Goal: Task Accomplishment & Management: Use online tool/utility

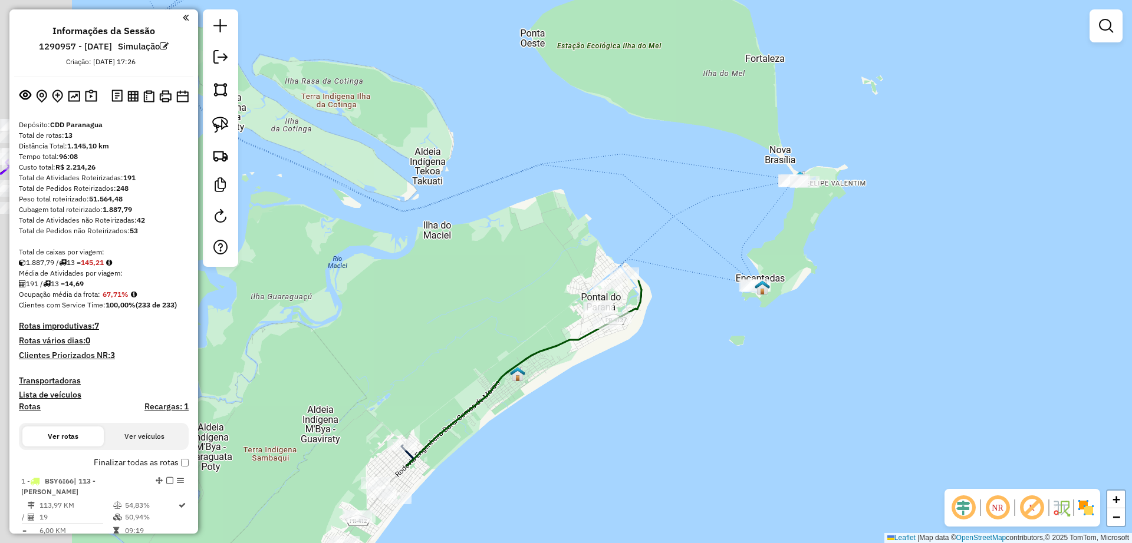
drag, startPoint x: 731, startPoint y: 413, endPoint x: 818, endPoint y: 287, distance: 152.5
click at [818, 283] on div "Janela de atendimento Grade de atendimento Capacidade Transportadoras Veículos …" at bounding box center [566, 271] width 1132 height 543
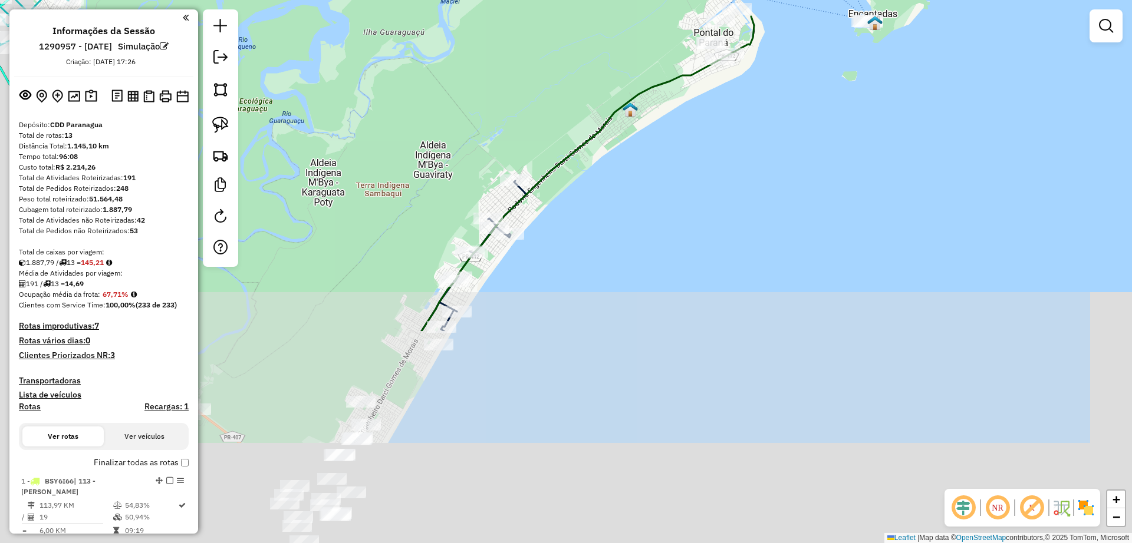
drag, startPoint x: 777, startPoint y: 203, endPoint x: 790, endPoint y: 151, distance: 53.5
click at [790, 151] on div "Janela de atendimento Grade de atendimento Capacidade Transportadoras Veículos …" at bounding box center [566, 271] width 1132 height 543
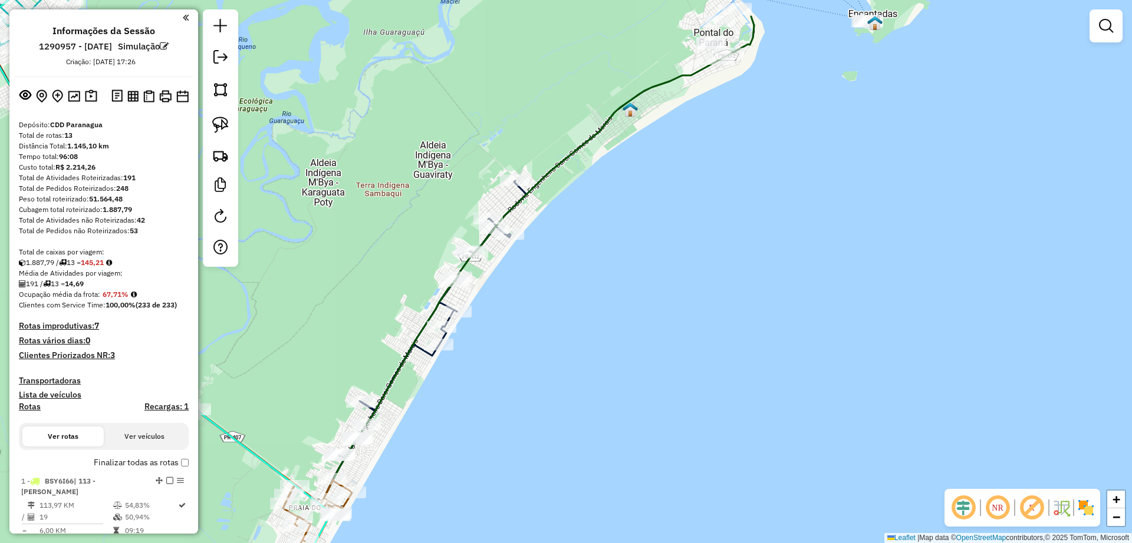
click at [555, 162] on icon at bounding box center [364, 234] width 777 height 539
select select "**********"
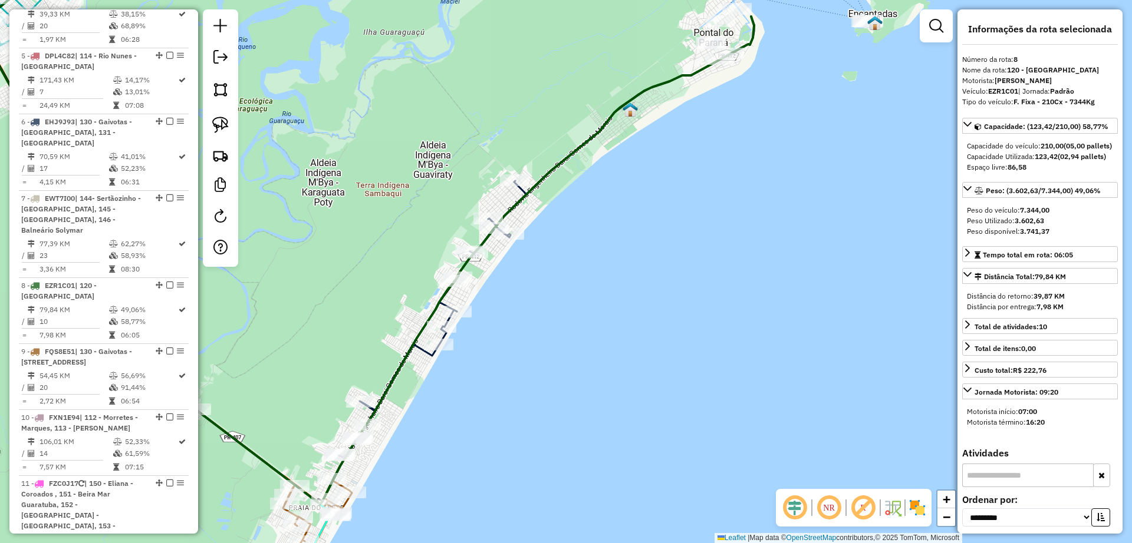
scroll to position [948, 0]
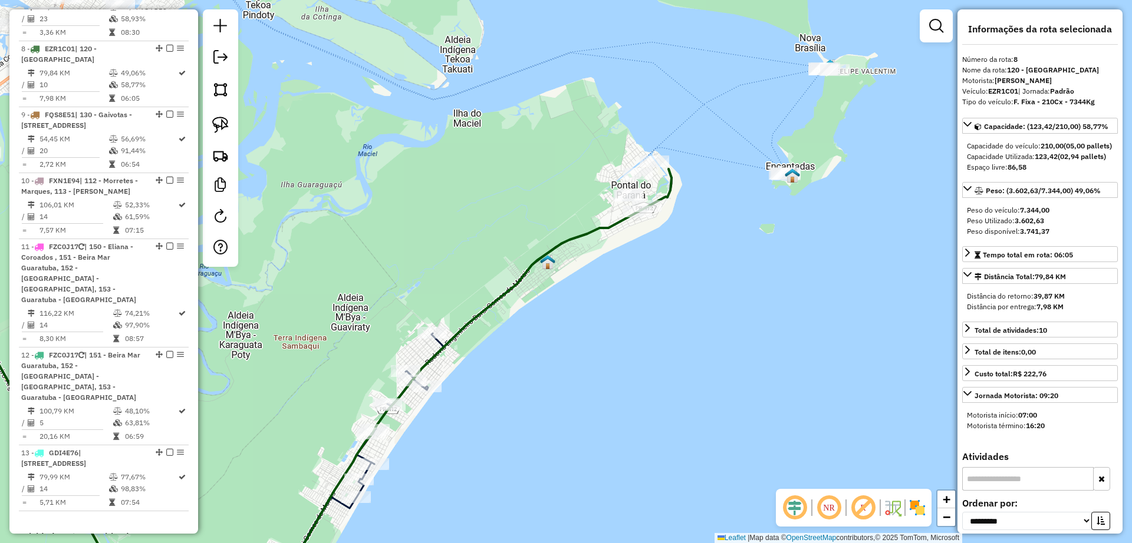
drag, startPoint x: 737, startPoint y: 139, endPoint x: 739, endPoint y: 201, distance: 62.5
click at [654, 308] on div "Janela de atendimento Grade de atendimento Capacidade Transportadoras Veículos …" at bounding box center [566, 271] width 1132 height 543
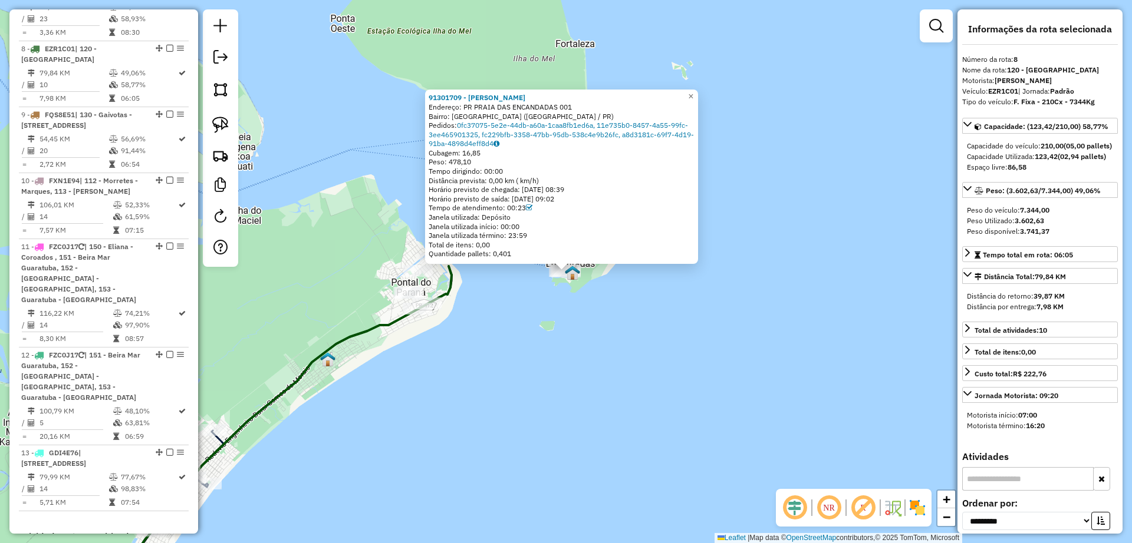
drag, startPoint x: 571, startPoint y: 335, endPoint x: 568, endPoint y: 300, distance: 35.5
click at [571, 335] on div "91301709 - GILSON DOMINGUES Endereço: PR PRAIA DAS ENCANDADAS 001 Bairro: ILHA …" at bounding box center [566, 271] width 1132 height 543
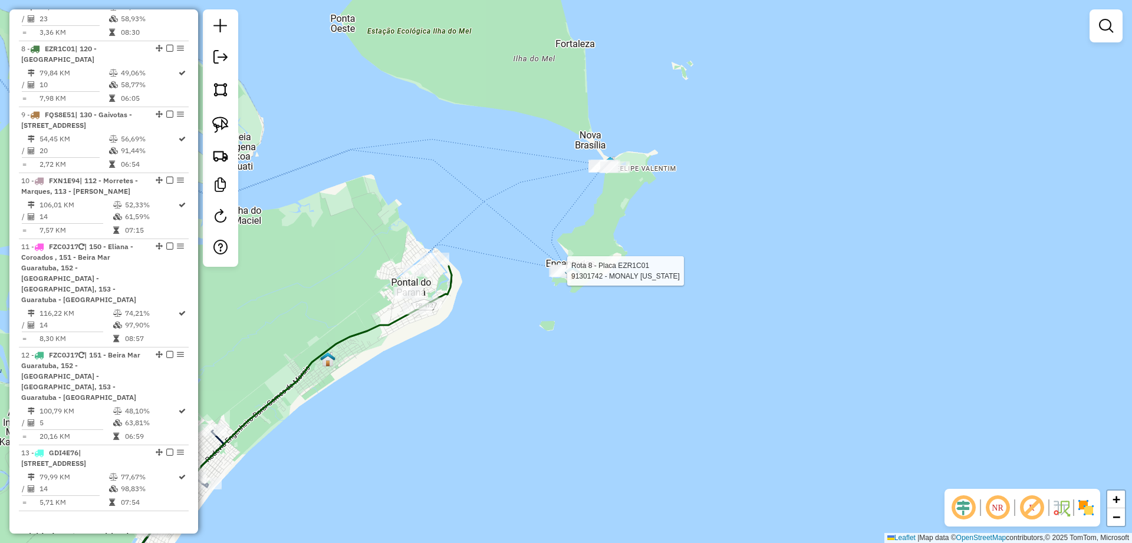
select select "**********"
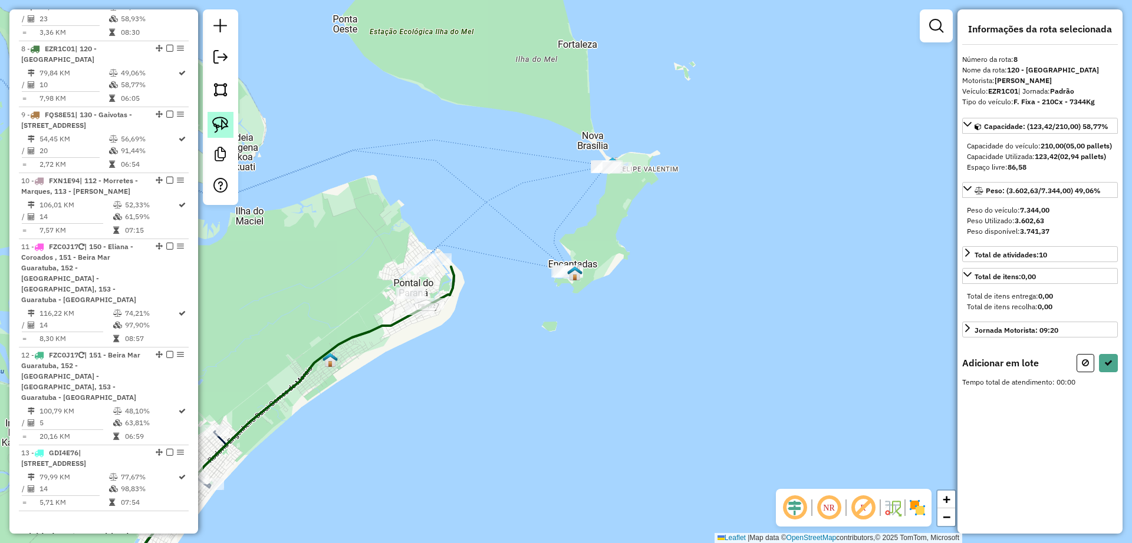
click at [215, 128] on img at bounding box center [220, 125] width 17 height 17
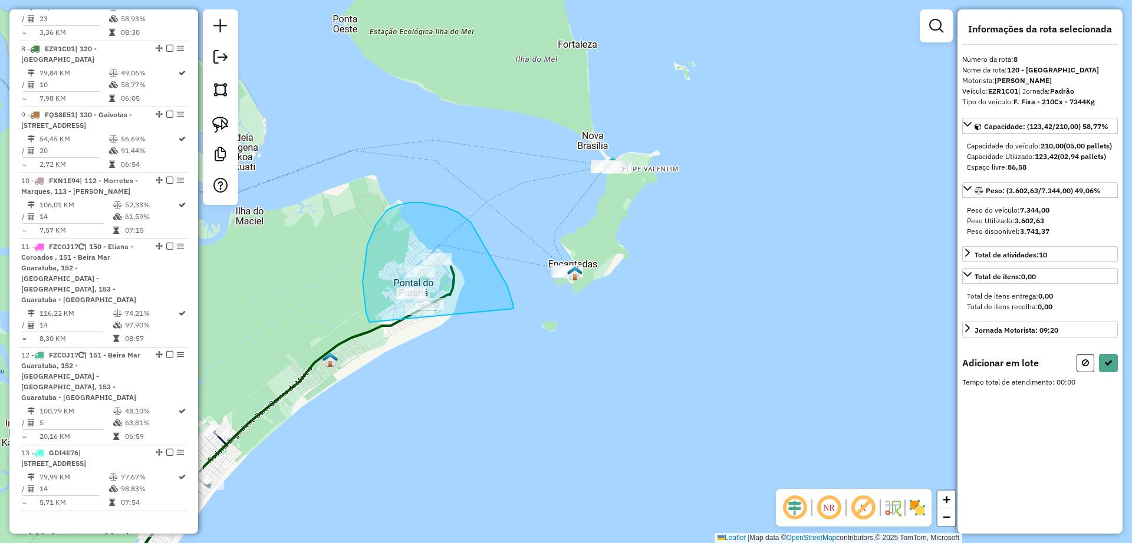
drag, startPoint x: 513, startPoint y: 304, endPoint x: 388, endPoint y: 351, distance: 132.8
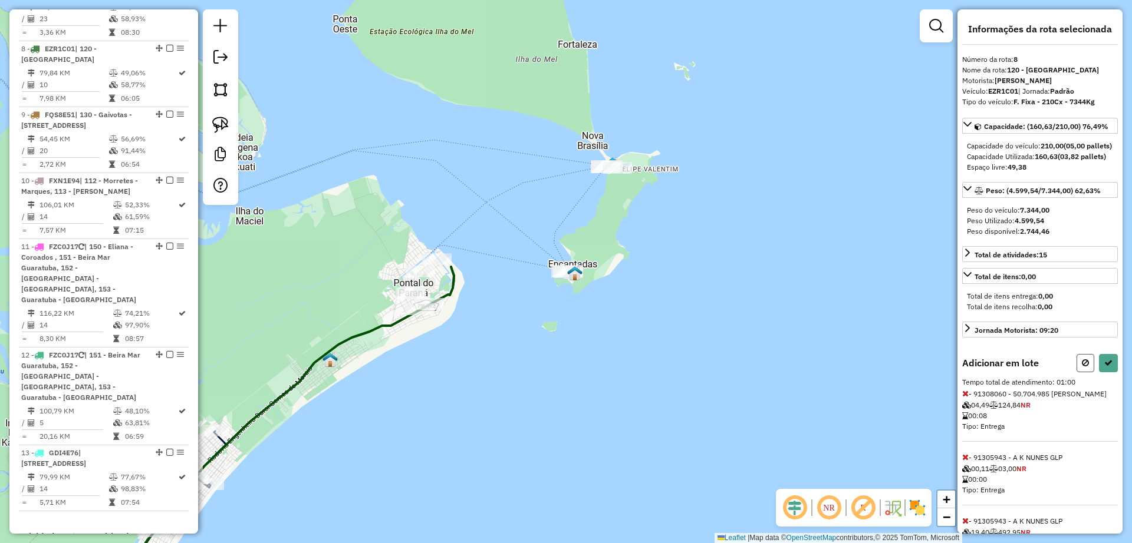
click at [1076, 373] on button at bounding box center [1085, 363] width 18 height 18
select select "**********"
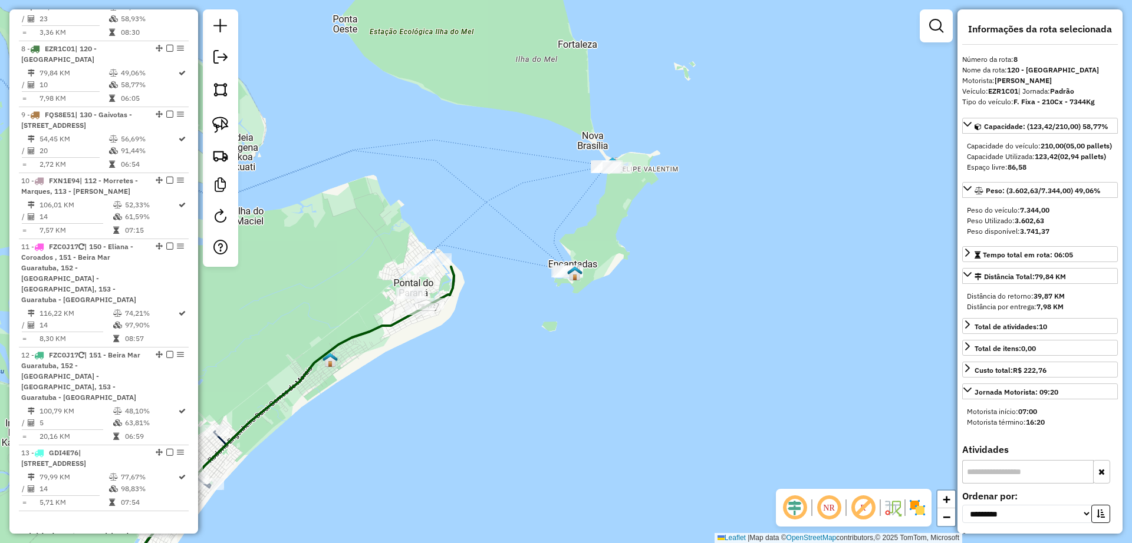
click at [474, 375] on div "Janela de atendimento Grade de atendimento Capacidade Transportadoras Veículos …" at bounding box center [566, 271] width 1132 height 543
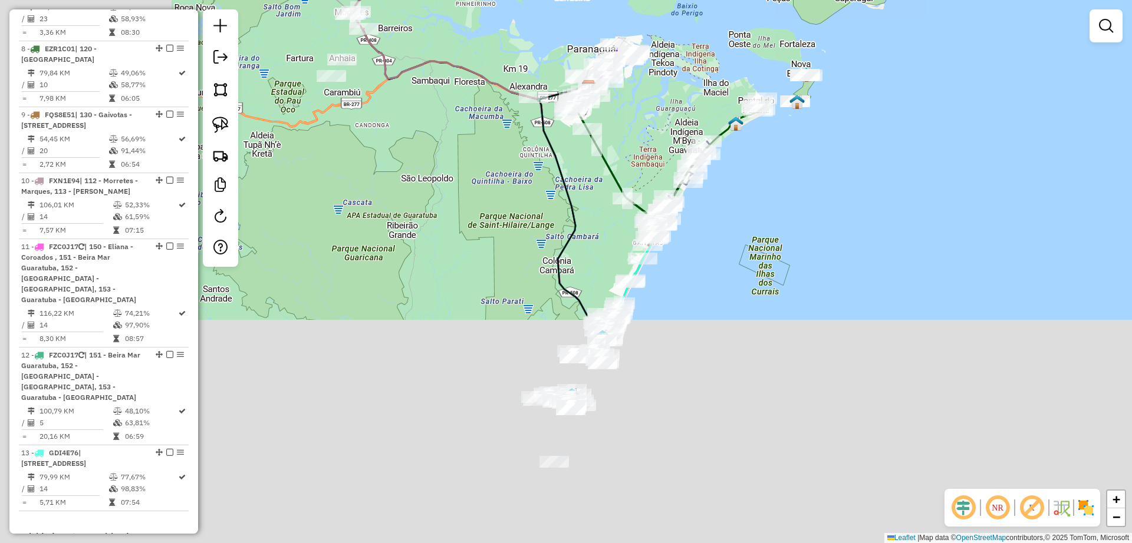
drag, startPoint x: 497, startPoint y: 437, endPoint x: 746, endPoint y: 192, distance: 349.3
click at [746, 192] on div "Janela de atendimento Grade de atendimento Capacidade Transportadoras Veículos …" at bounding box center [566, 271] width 1132 height 543
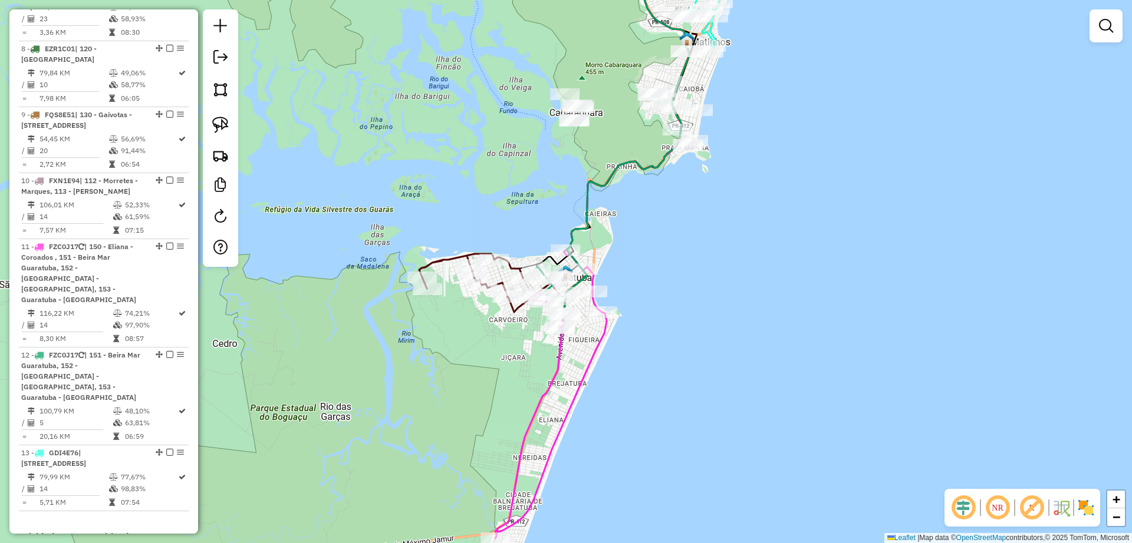
click at [568, 401] on icon at bounding box center [550, 394] width 111 height 288
select select "**********"
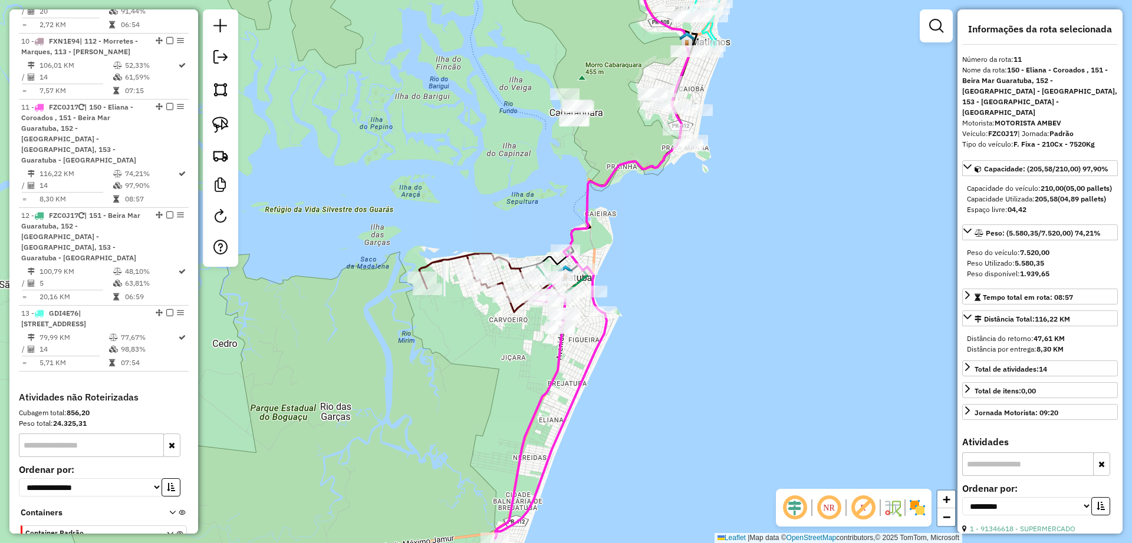
scroll to position [1136, 0]
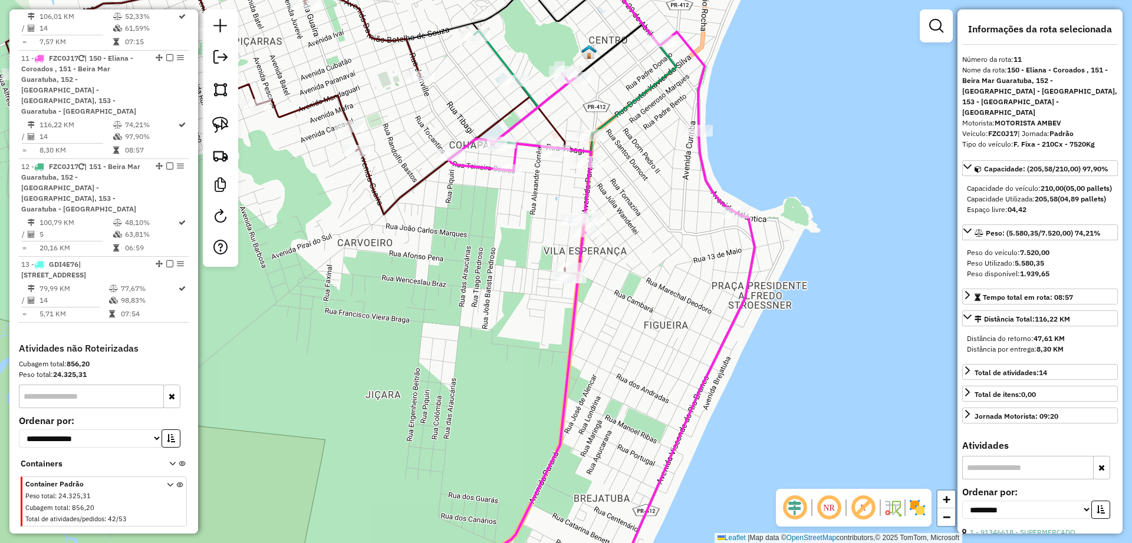
click at [400, 196] on icon at bounding box center [298, 126] width 585 height 295
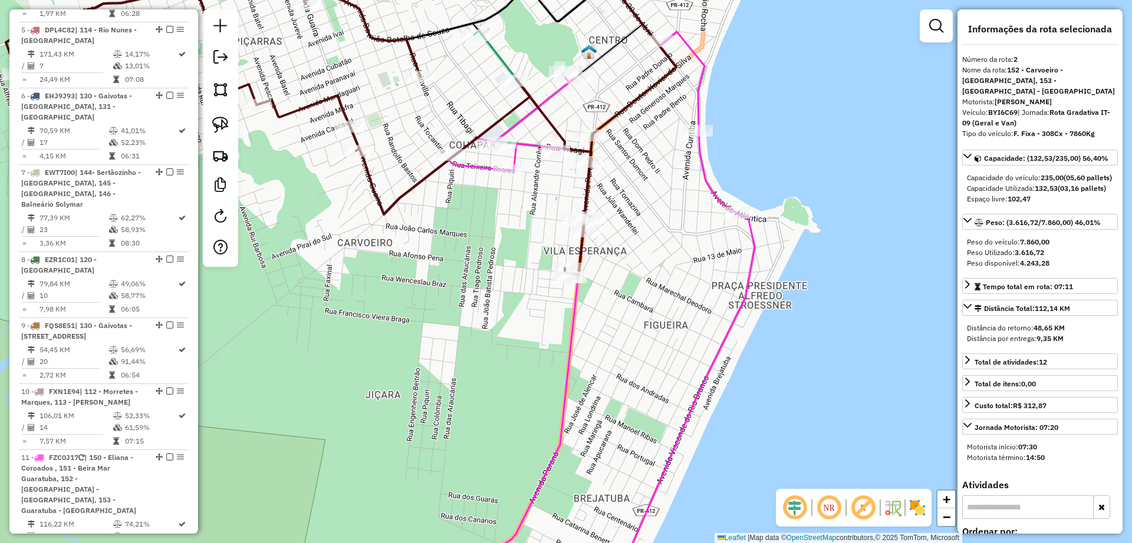
scroll to position [520, 0]
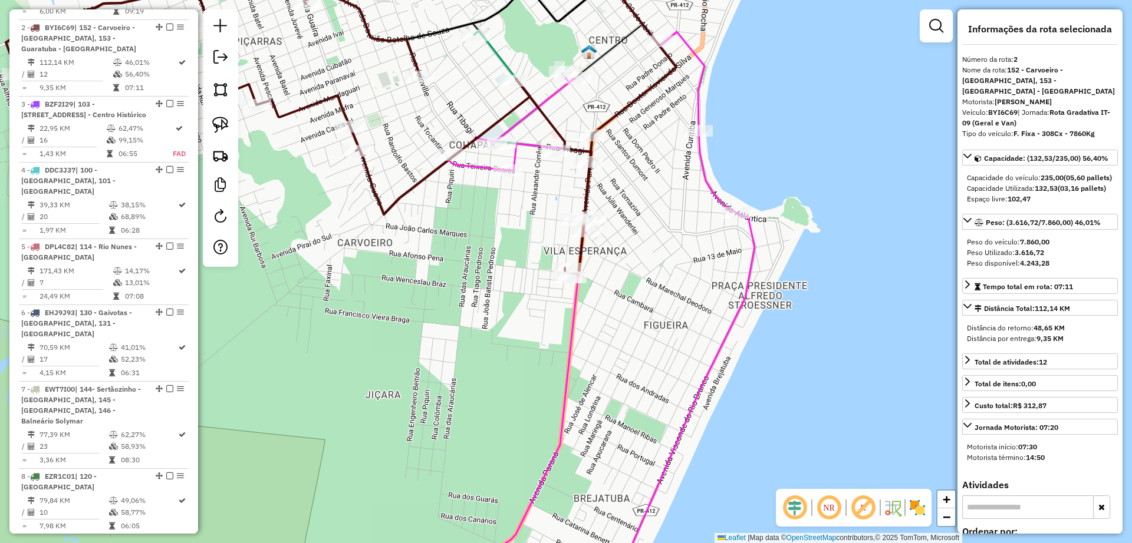
click at [395, 184] on div "Janela de atendimento Grade de atendimento Capacidade Transportadoras Veículos …" at bounding box center [566, 271] width 1132 height 543
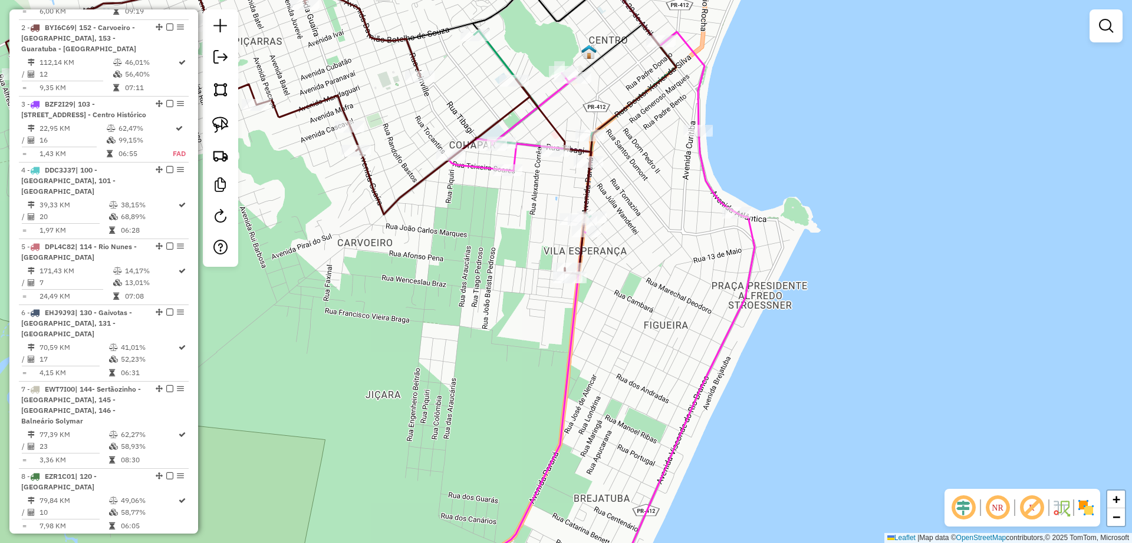
click at [404, 184] on div "Janela de atendimento Grade de atendimento Capacidade Transportadoras Veículos …" at bounding box center [566, 271] width 1132 height 543
click at [408, 190] on icon at bounding box center [298, 126] width 585 height 295
select select "**********"
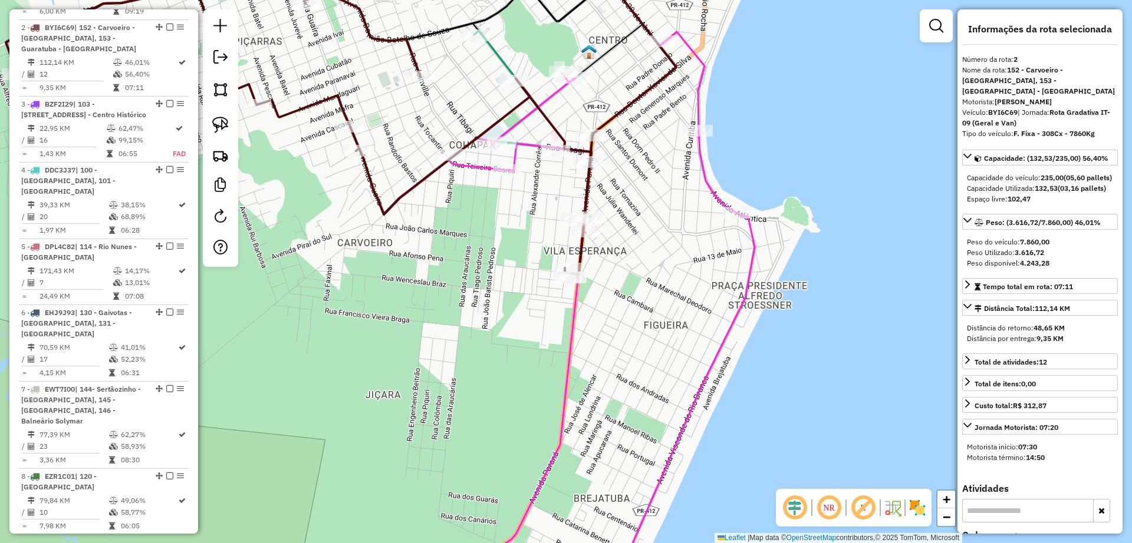
click at [499, 207] on div "Janela de atendimento Grade de atendimento Capacidade Transportadoras Veículos …" at bounding box center [566, 271] width 1132 height 543
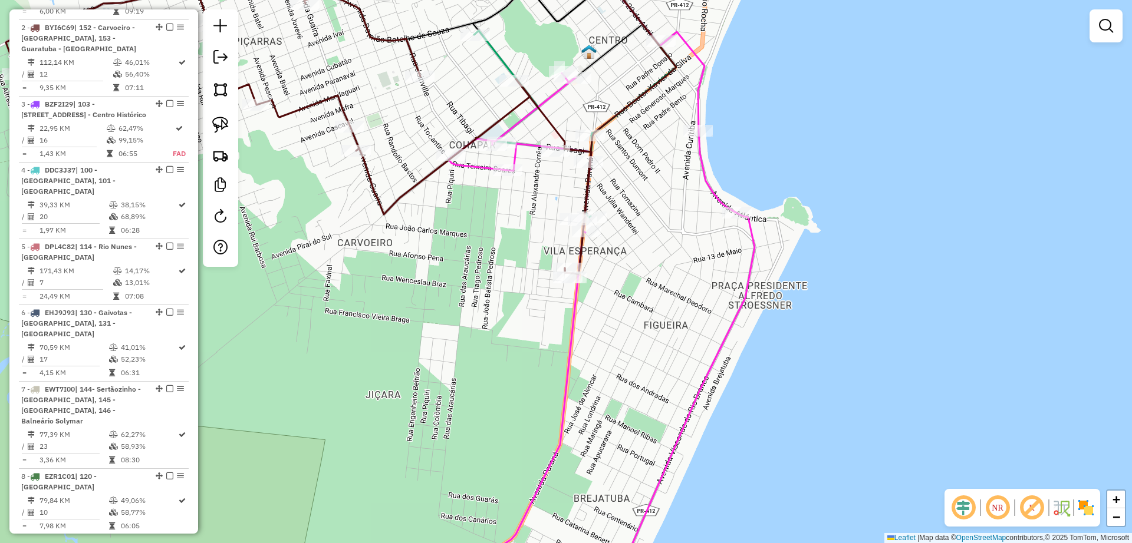
click at [479, 166] on icon at bounding box center [602, 282] width 306 height 632
select select "**********"
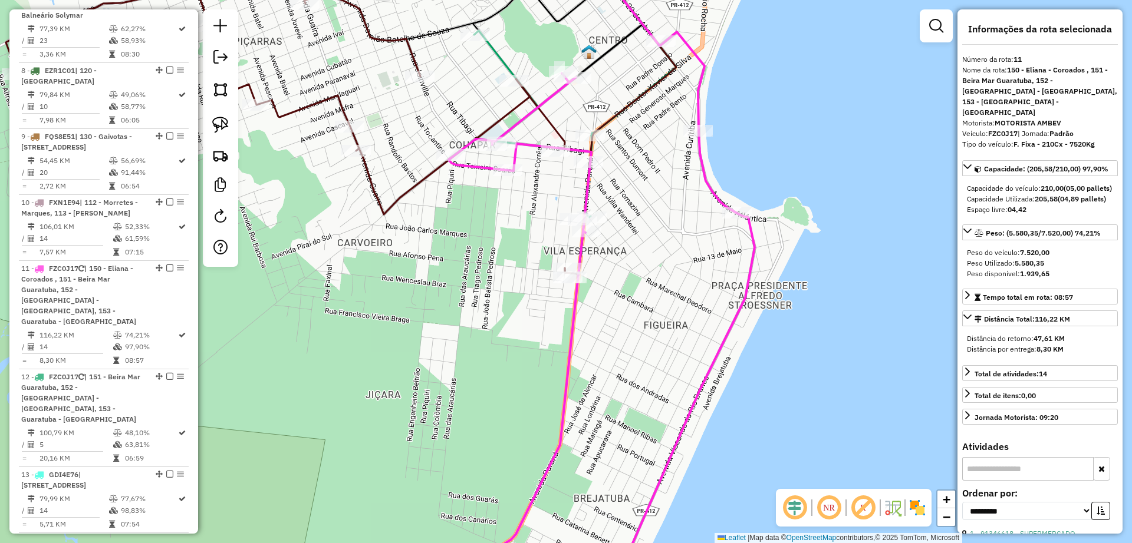
scroll to position [1136, 0]
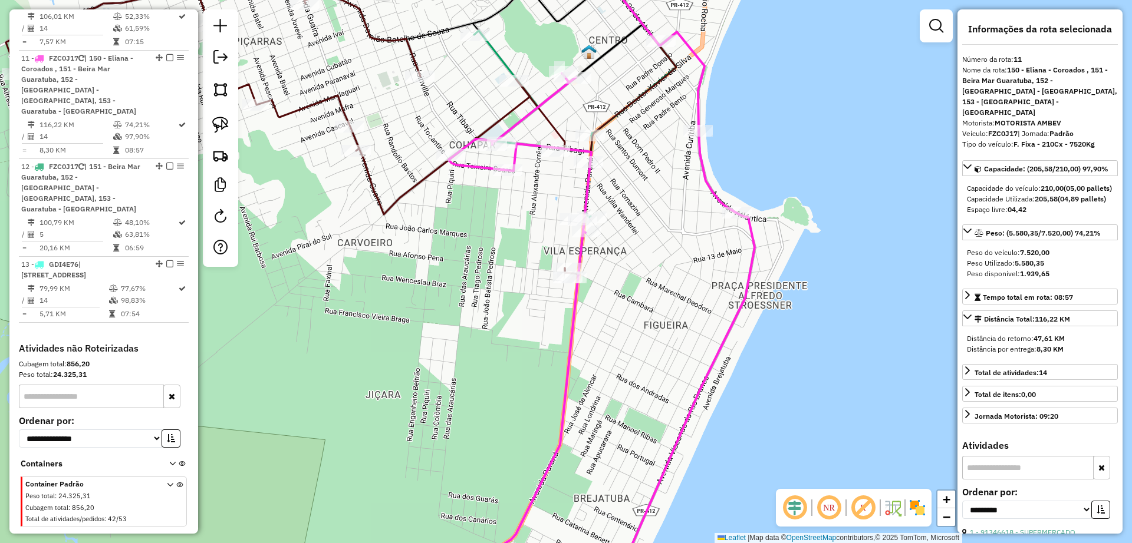
click at [492, 52] on icon at bounding box center [533, 124] width 118 height 187
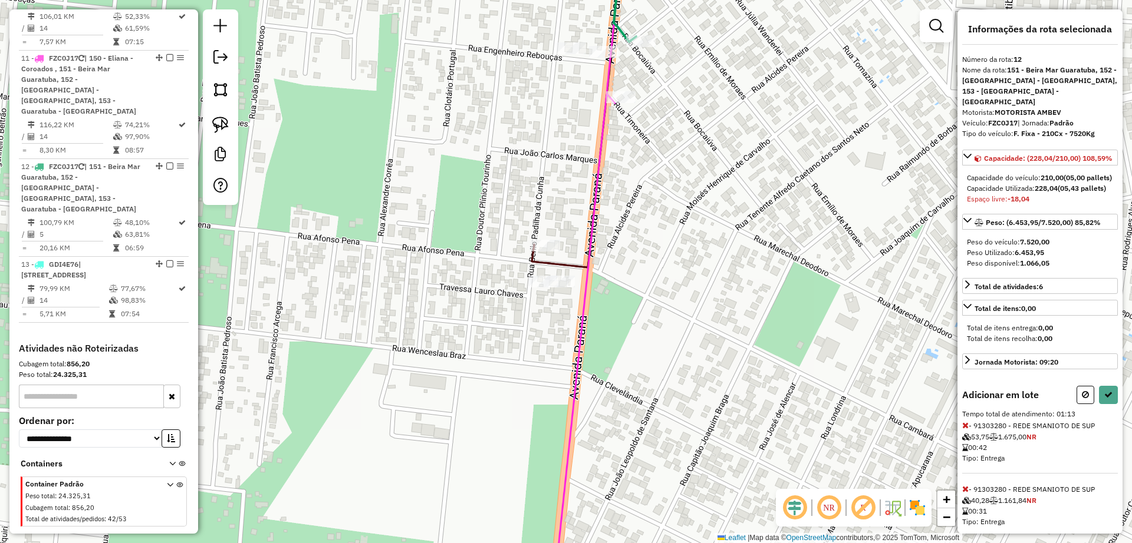
scroll to position [39, 0]
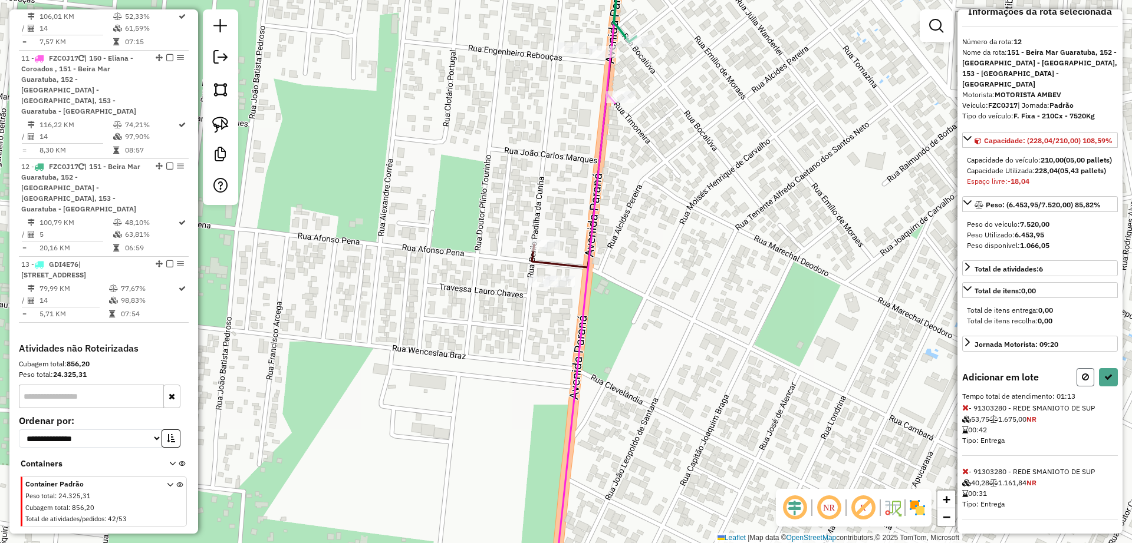
click at [1083, 384] on button at bounding box center [1085, 377] width 18 height 18
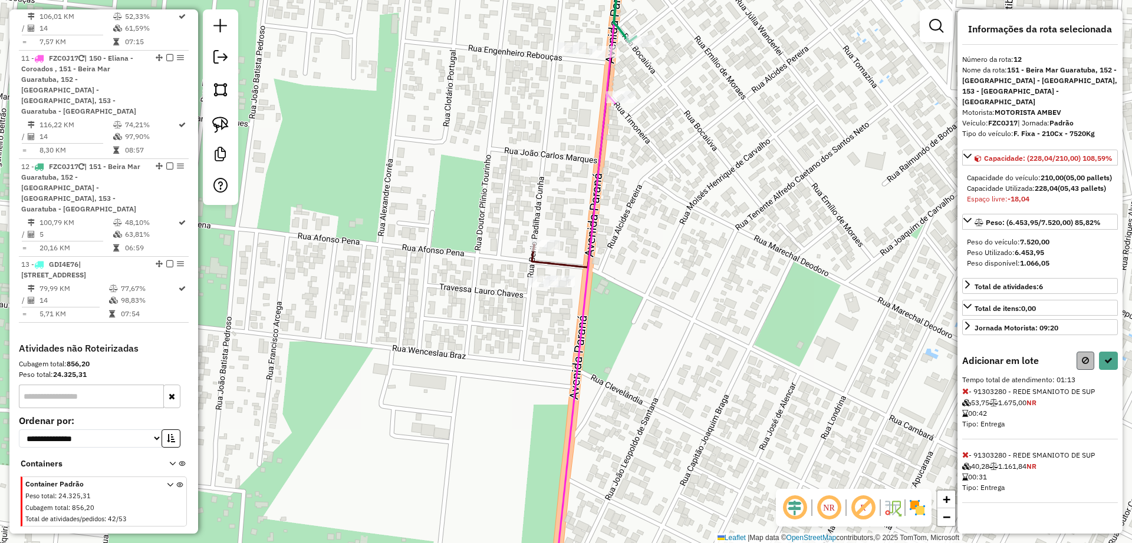
select select "**********"
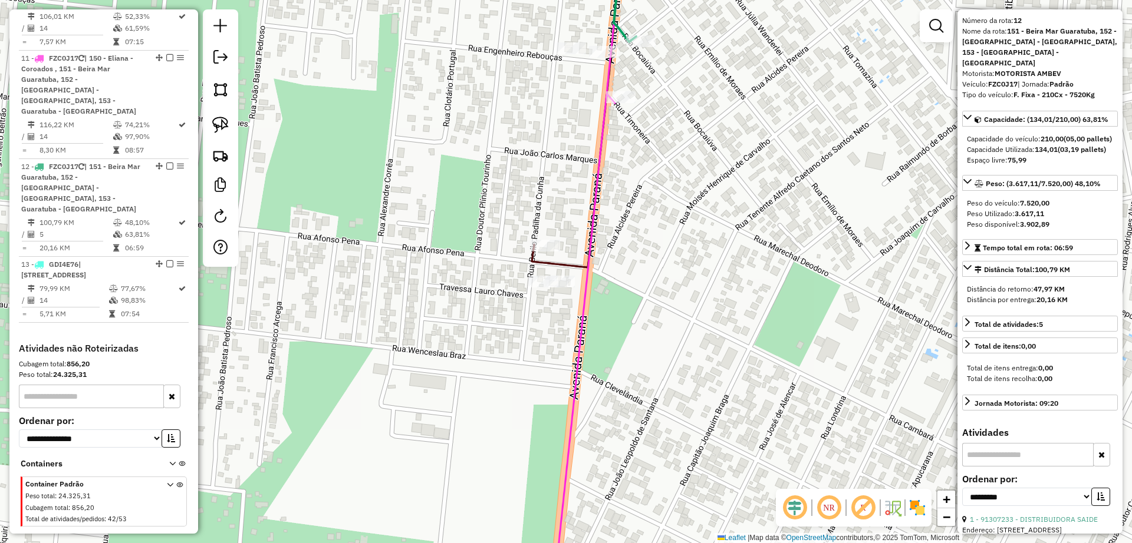
click at [619, 336] on div "Janela de atendimento Grade de atendimento Capacidade Transportadoras Veículos …" at bounding box center [566, 271] width 1132 height 543
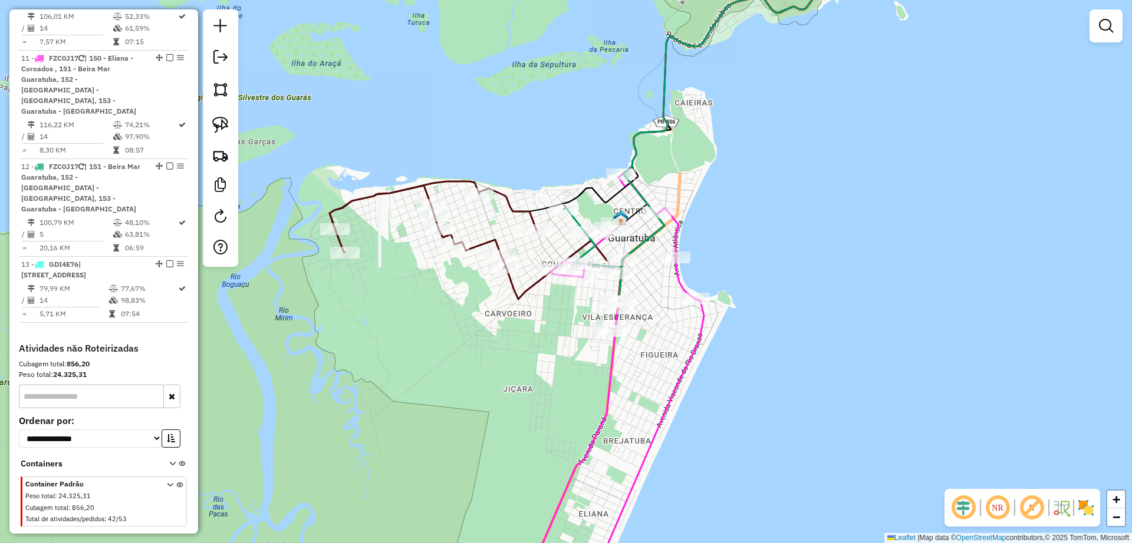
click at [641, 247] on icon at bounding box center [736, 103] width 229 height 314
select select "**********"
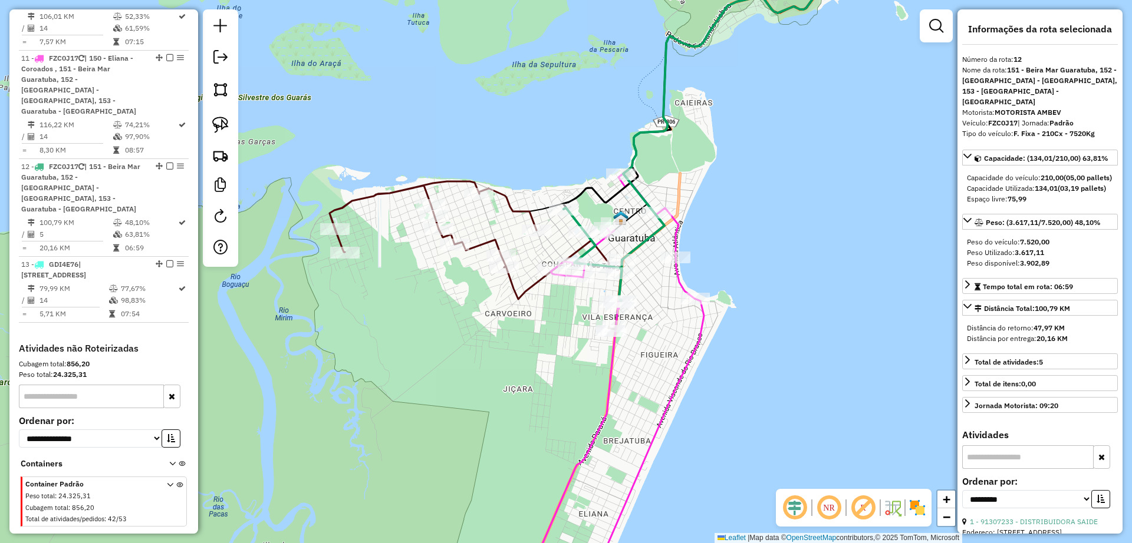
click at [647, 373] on div "Janela de atendimento Grade de atendimento Capacidade Transportadoras Veículos …" at bounding box center [566, 271] width 1132 height 543
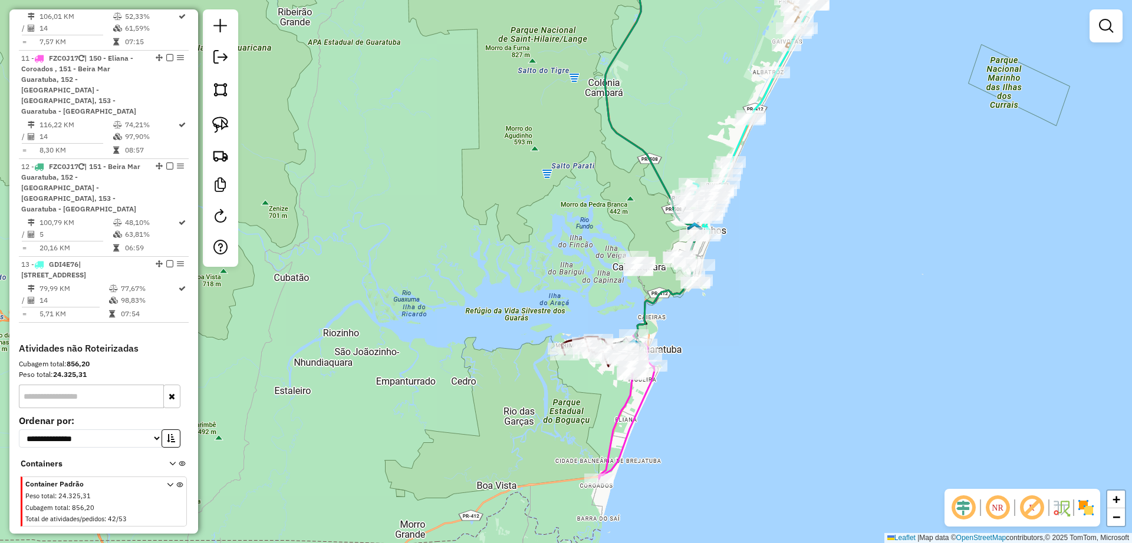
drag, startPoint x: 581, startPoint y: 180, endPoint x: 577, endPoint y: 408, distance: 228.7
click at [577, 408] on div "Rota 11 - Placa FZC0J17 91302999 - ASSIRIA SEMAAN WITTI Janela de atendimento G…" at bounding box center [566, 271] width 1132 height 543
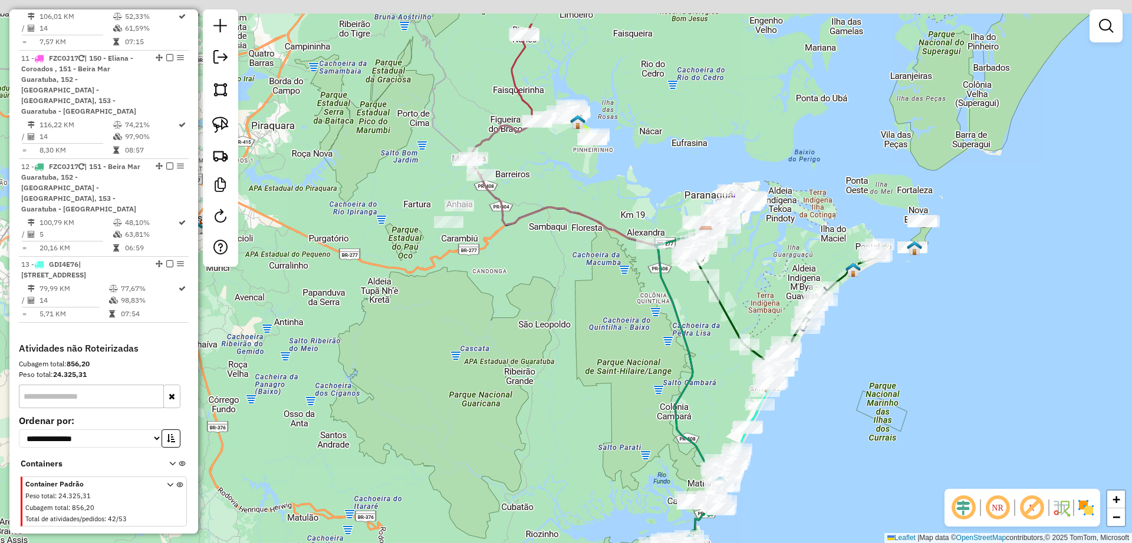
drag, startPoint x: 516, startPoint y: 286, endPoint x: 613, endPoint y: 363, distance: 123.3
click at [613, 363] on div "Janela de atendimento Grade de atendimento Capacidade Transportadoras Veículos …" at bounding box center [566, 271] width 1132 height 543
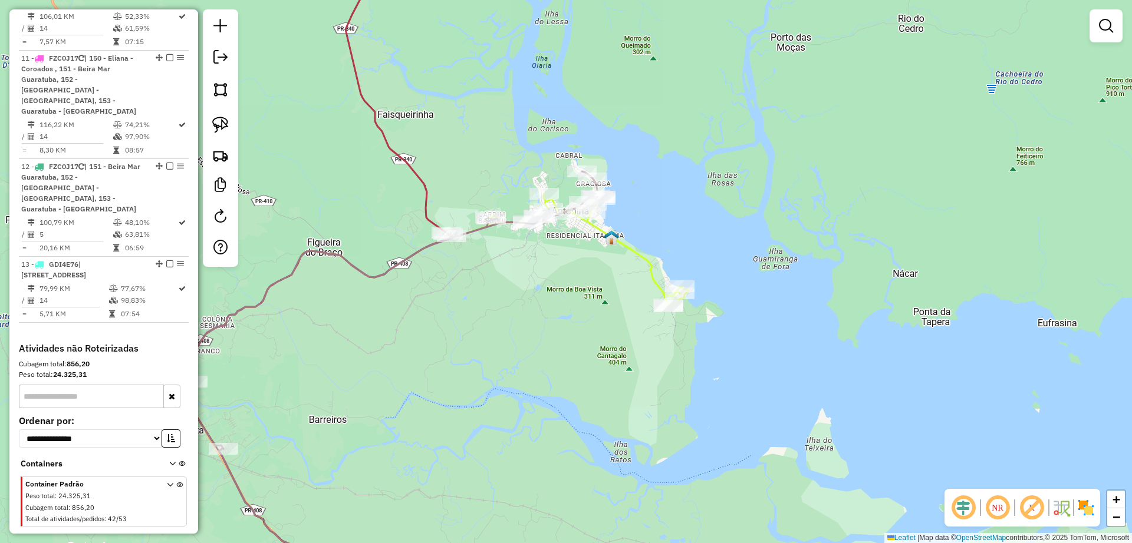
click at [406, 147] on div "Janela de atendimento Grade de atendimento Capacidade Transportadoras Veículos …" at bounding box center [566, 271] width 1132 height 543
click at [397, 154] on icon at bounding box center [385, 272] width 401 height 652
select select "**********"
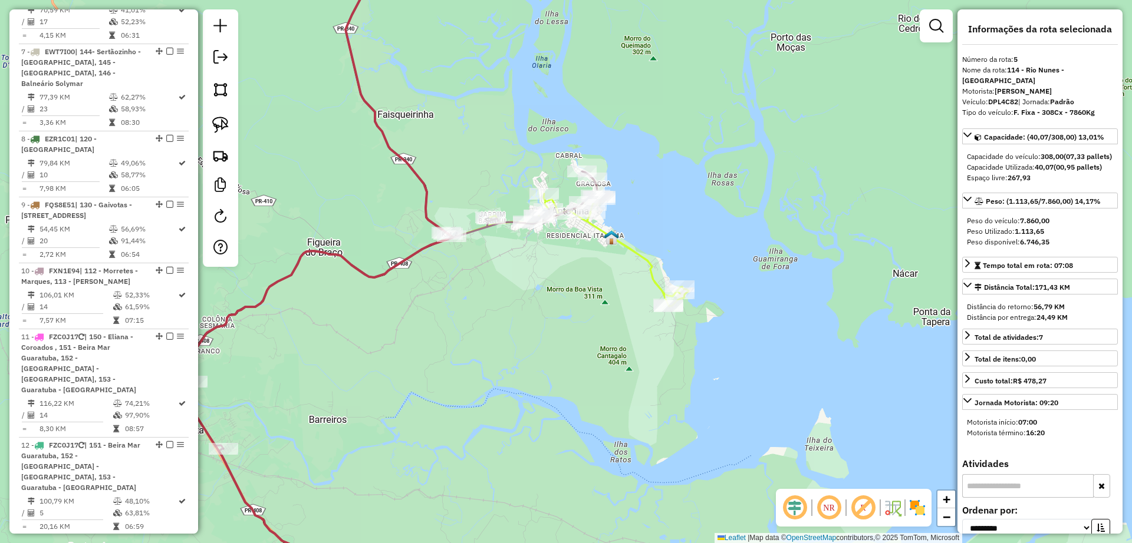
scroll to position [739, 0]
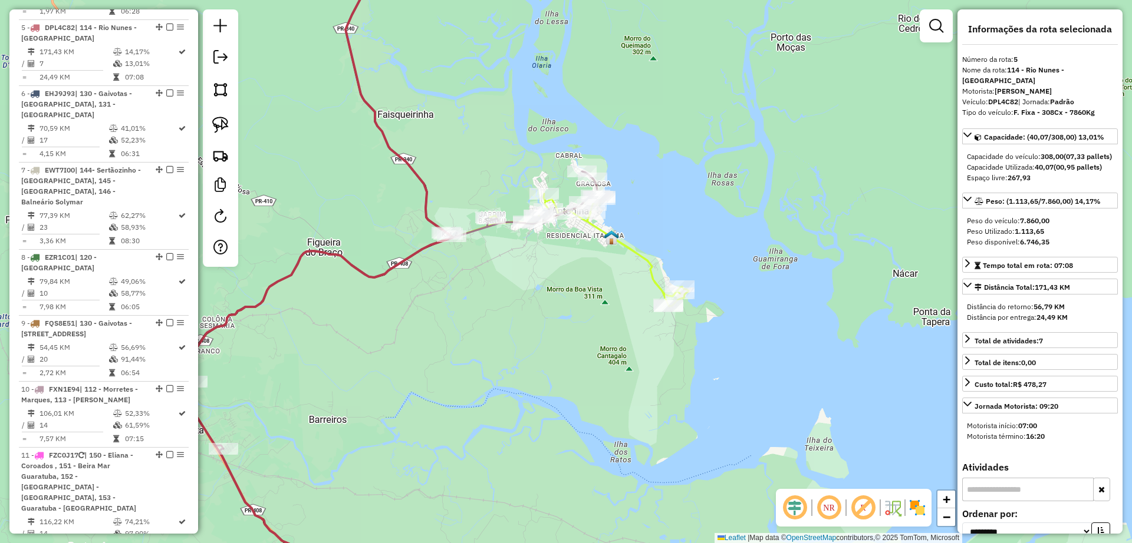
click at [633, 252] on icon at bounding box center [589, 243] width 199 height 128
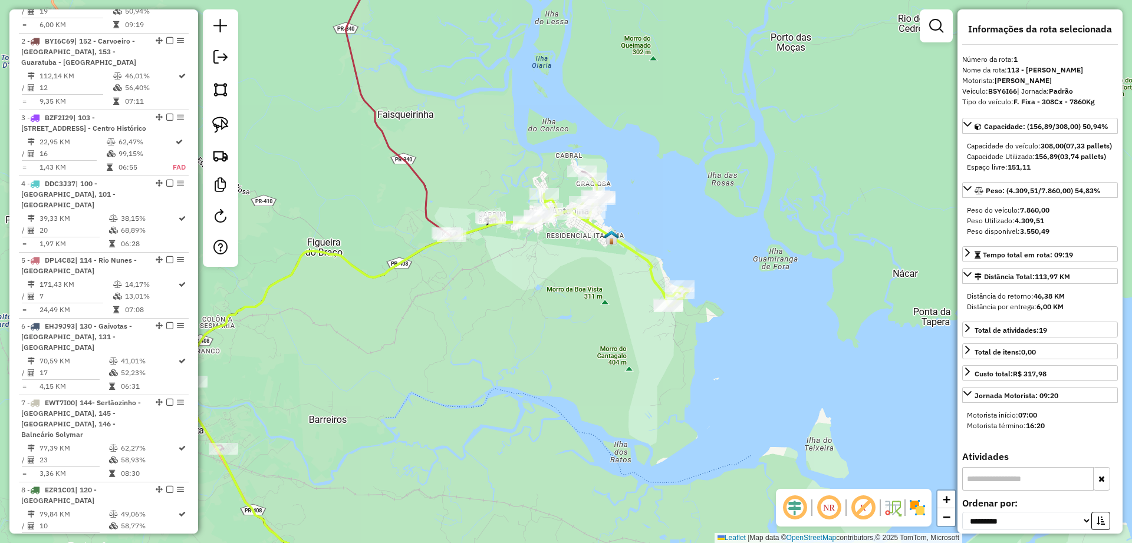
scroll to position [464, 0]
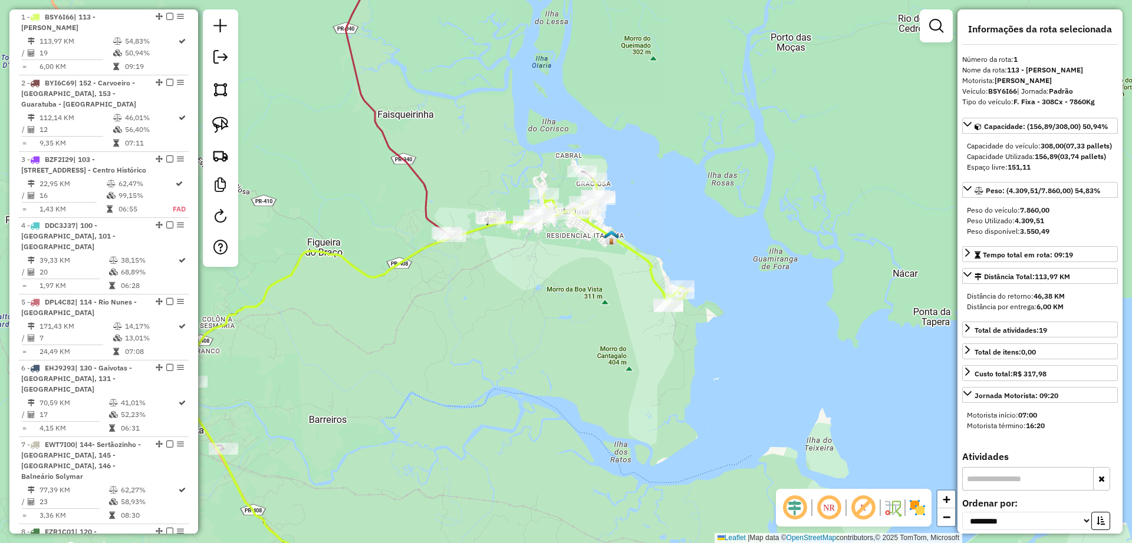
click at [418, 184] on icon at bounding box center [385, 272] width 401 height 652
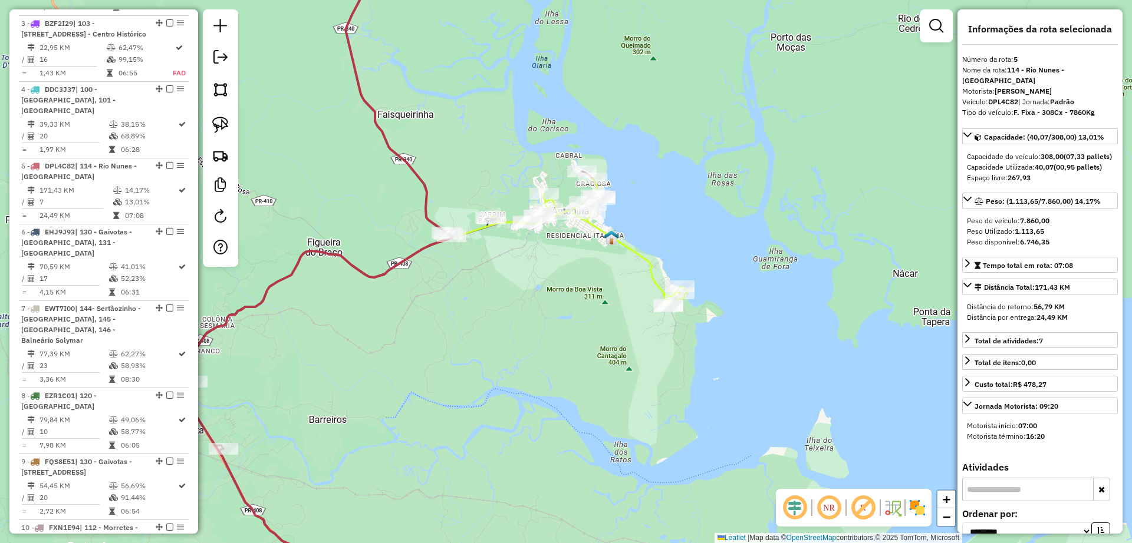
scroll to position [739, 0]
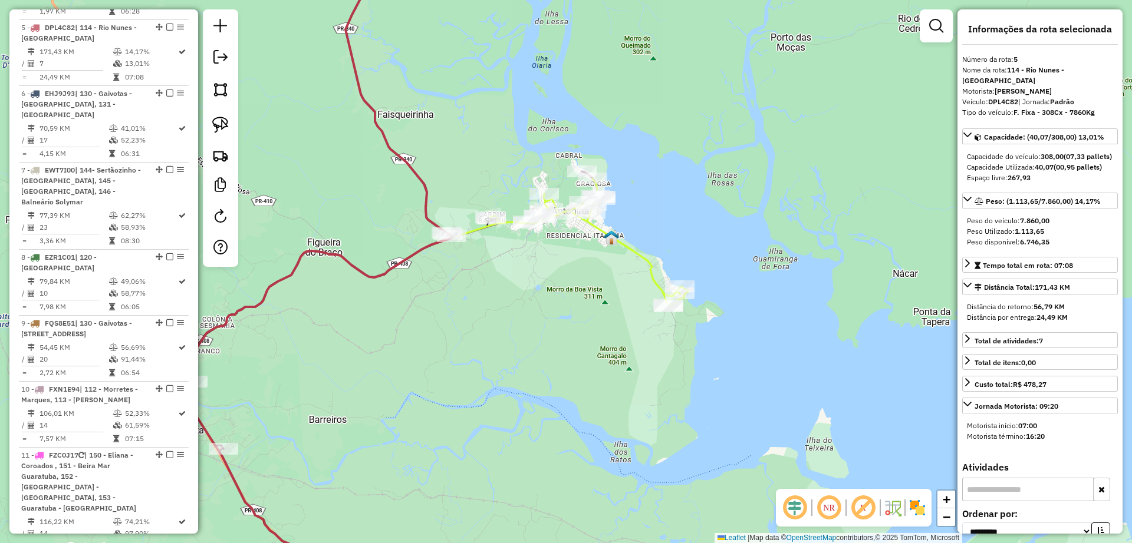
click at [633, 249] on icon at bounding box center [589, 243] width 199 height 128
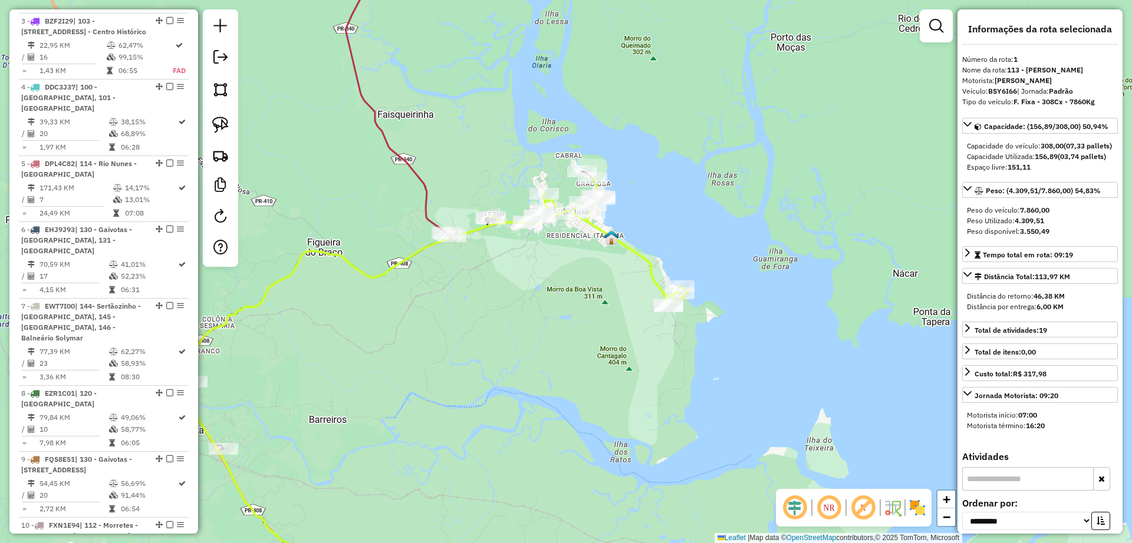
scroll to position [464, 0]
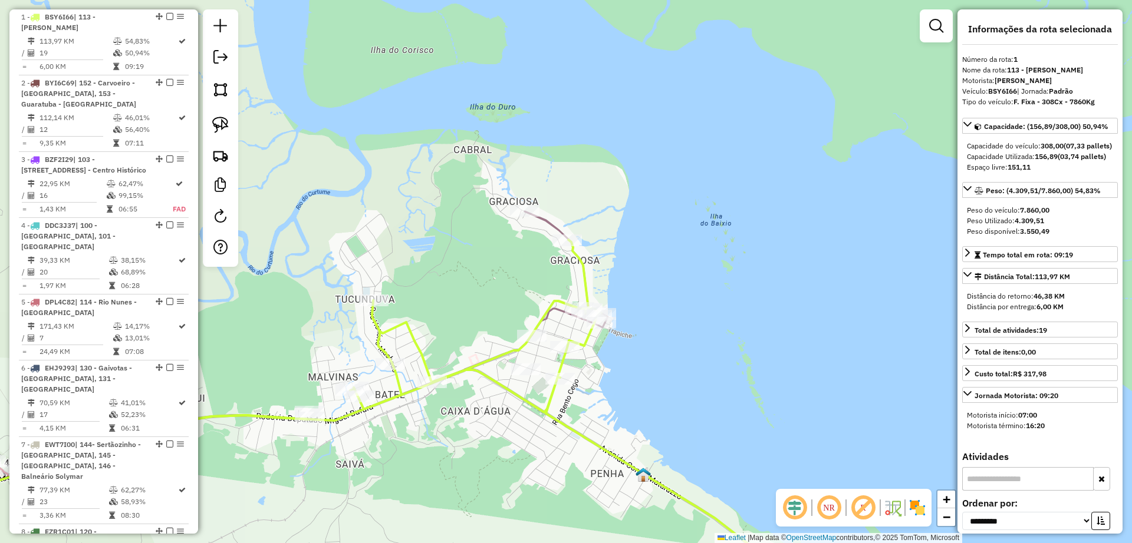
click at [628, 411] on div "Janela de atendimento Grade de atendimento Capacidade Transportadoras Veículos …" at bounding box center [566, 271] width 1132 height 543
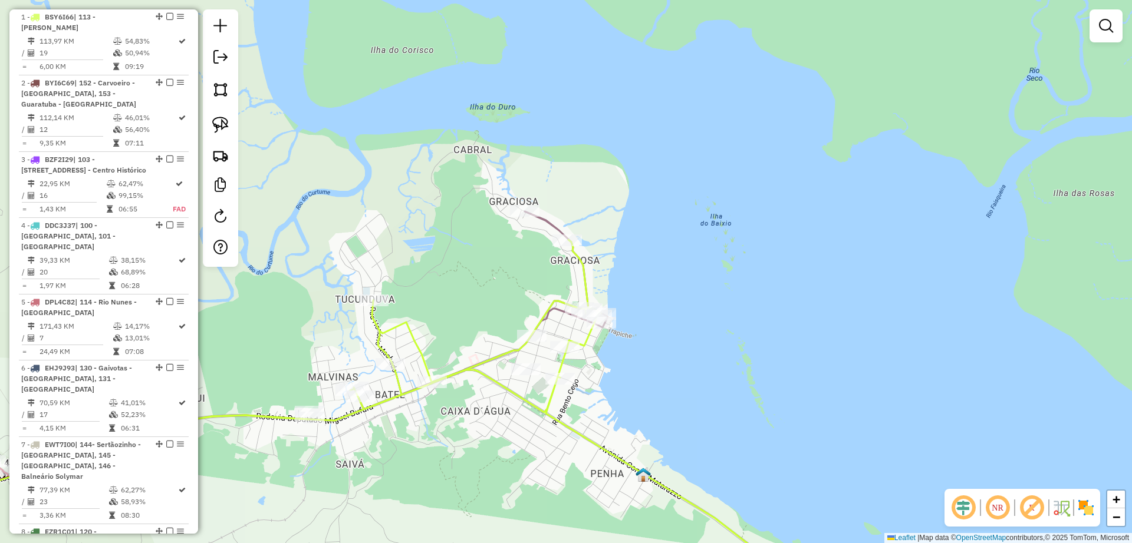
click at [556, 404] on icon at bounding box center [481, 419] width 648 height 358
select select "**********"
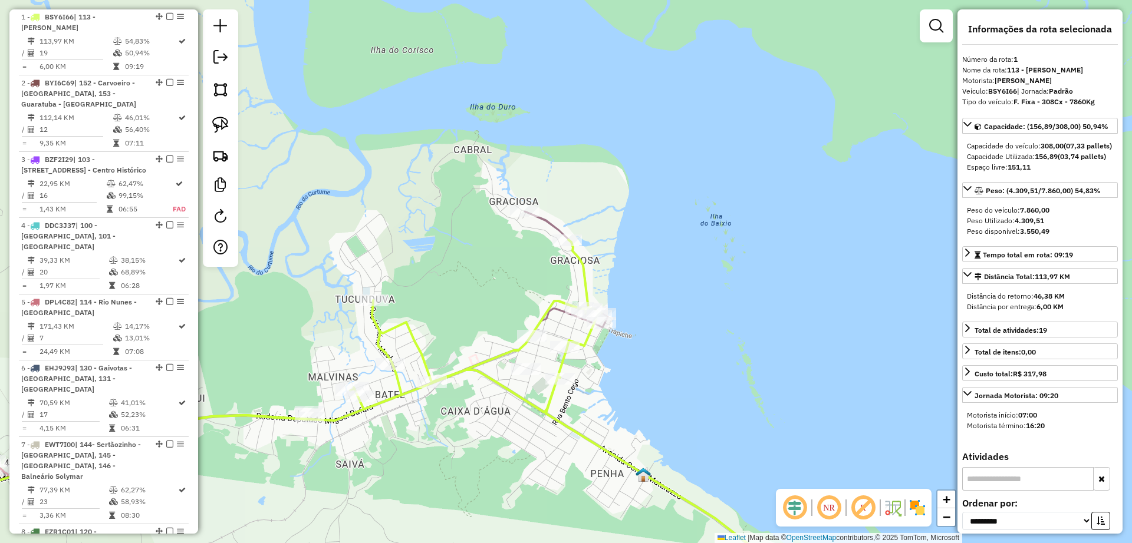
click at [543, 223] on icon at bounding box center [247, 368] width 721 height 313
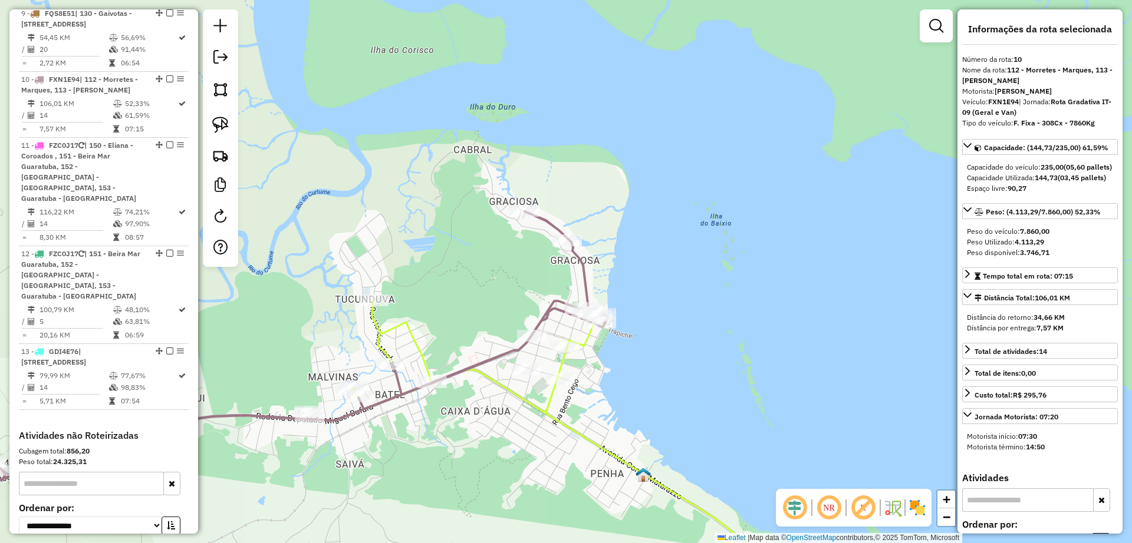
scroll to position [1080, 0]
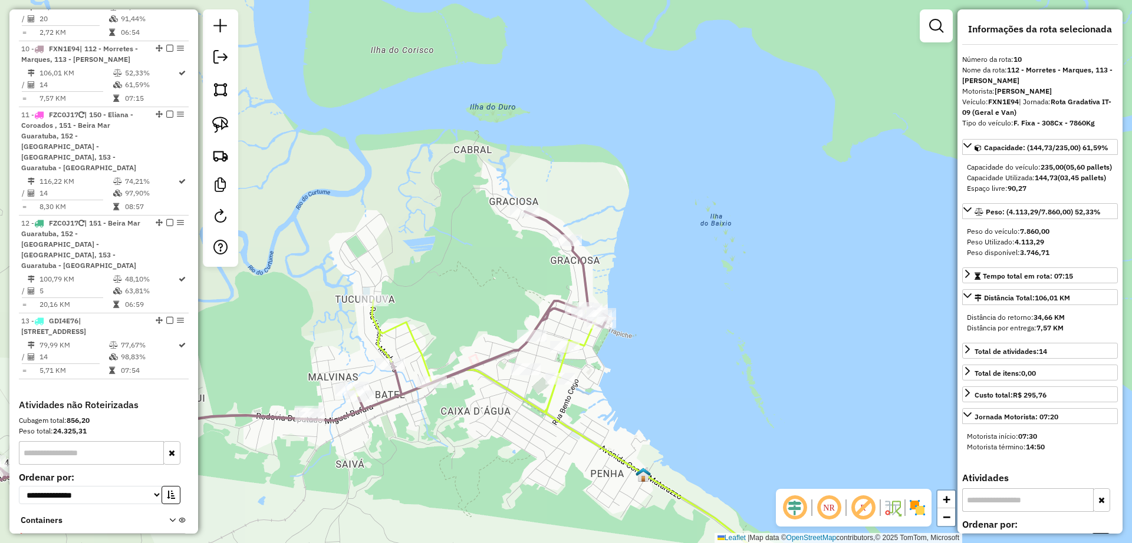
click at [574, 192] on div "Janela de atendimento Grade de atendimento Capacidade Transportadoras Veículos …" at bounding box center [566, 271] width 1132 height 543
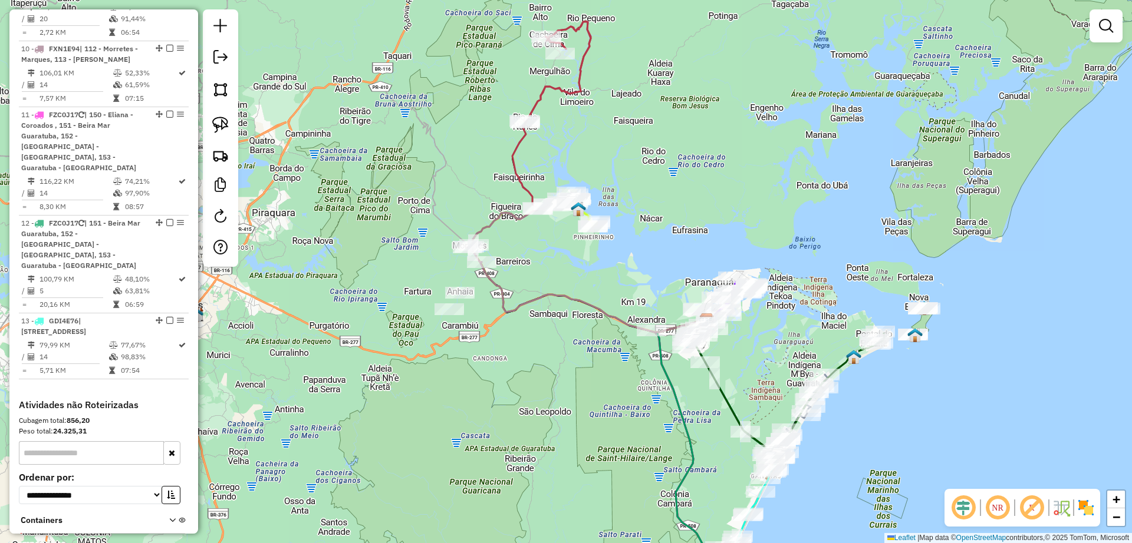
click at [547, 83] on icon at bounding box center [557, 72] width 67 height 101
select select "**********"
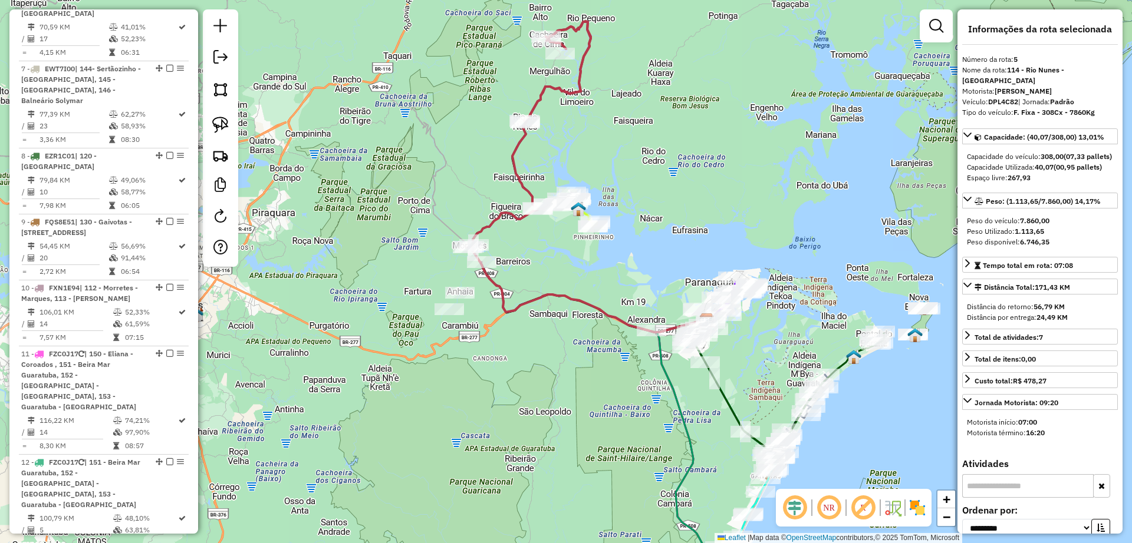
scroll to position [739, 0]
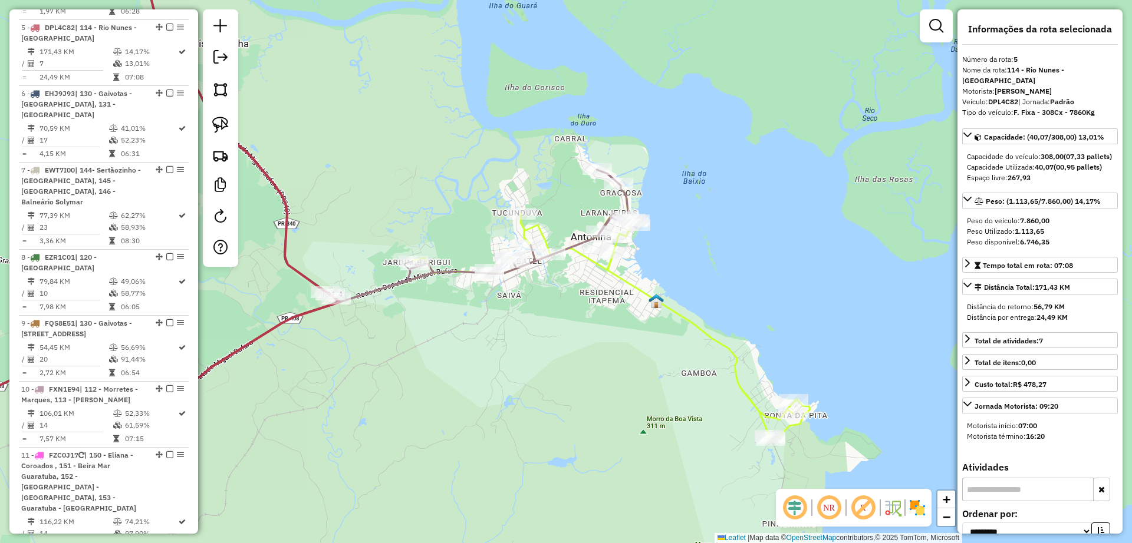
click at [545, 232] on icon at bounding box center [611, 312] width 397 height 258
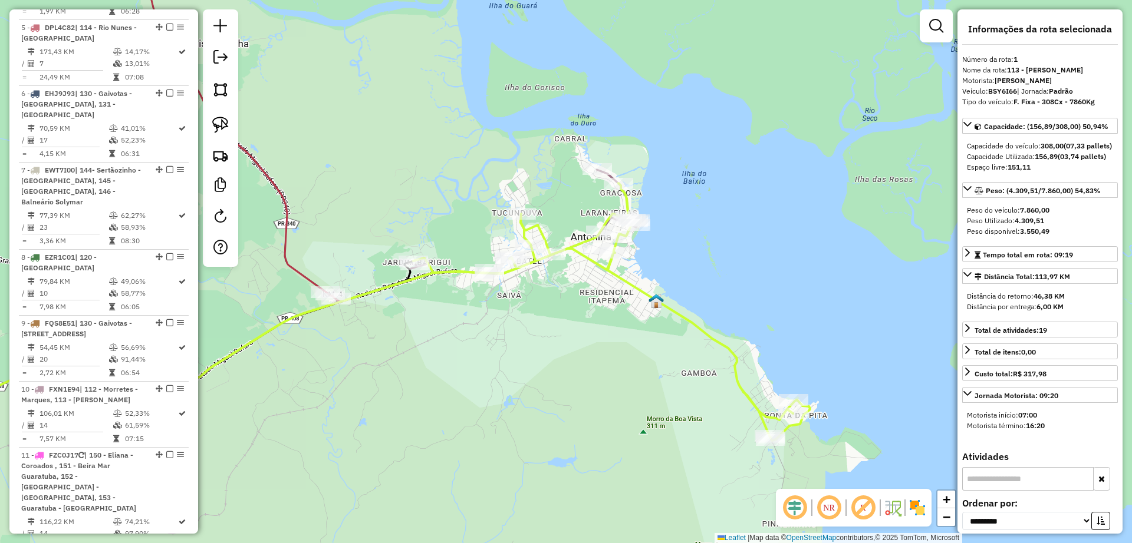
scroll to position [464, 0]
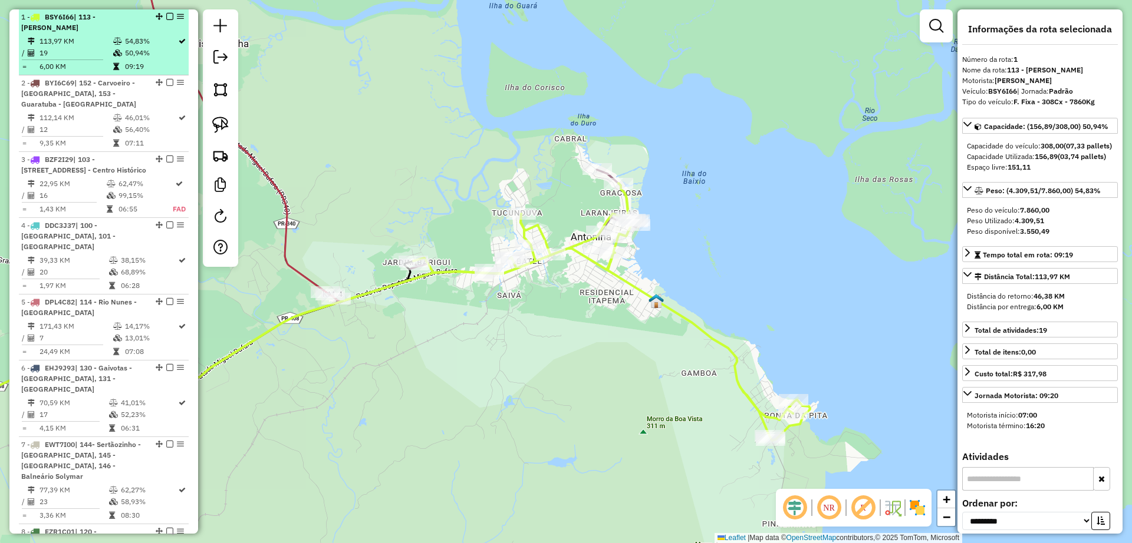
click at [166, 18] on em at bounding box center [169, 16] width 7 height 7
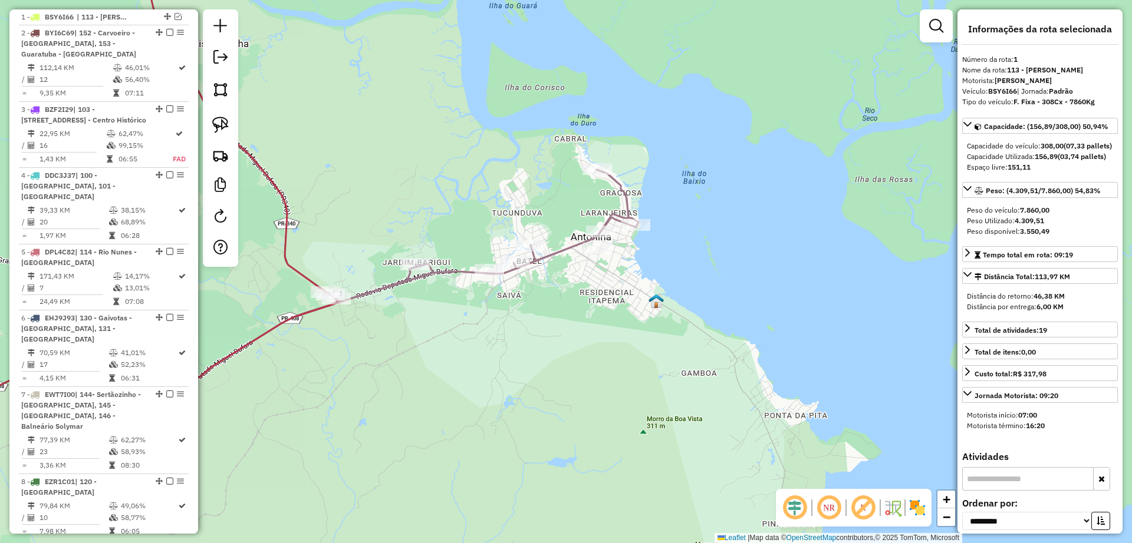
click at [562, 248] on icon at bounding box center [262, 320] width 751 height 301
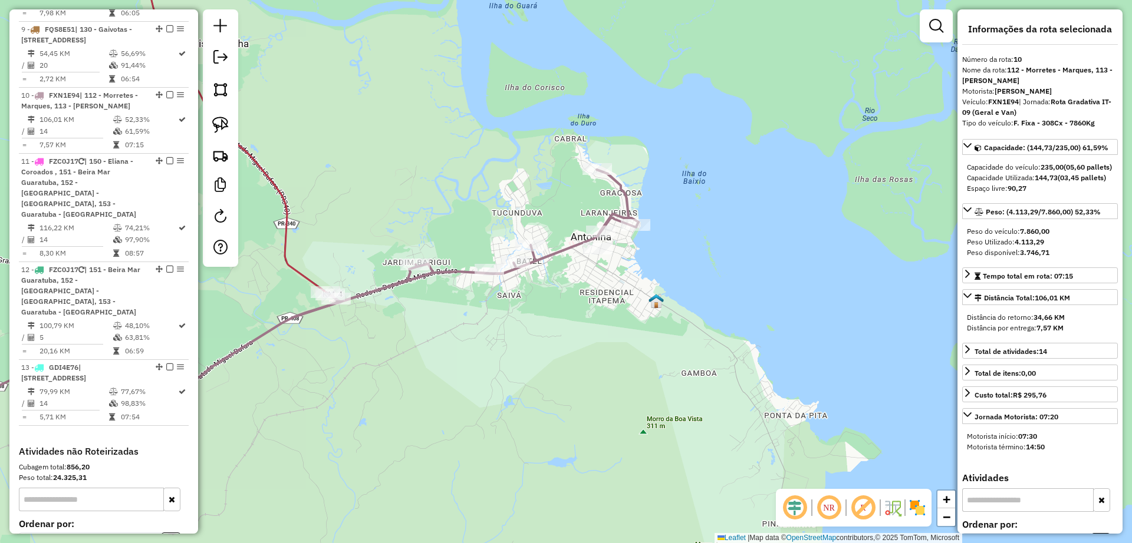
scroll to position [1040, 0]
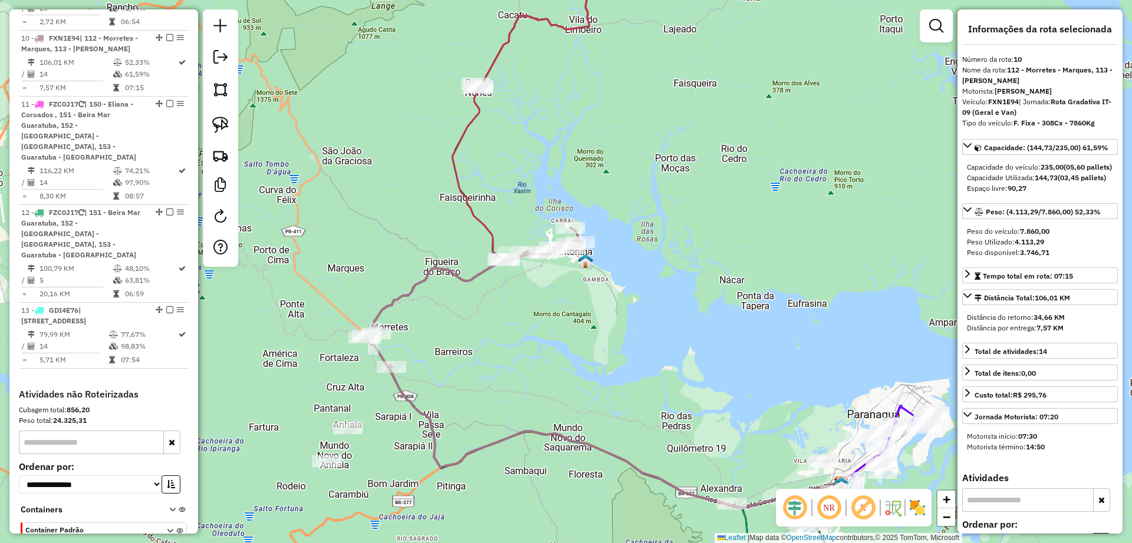
click at [487, 229] on icon at bounding box center [611, 227] width 478 height 562
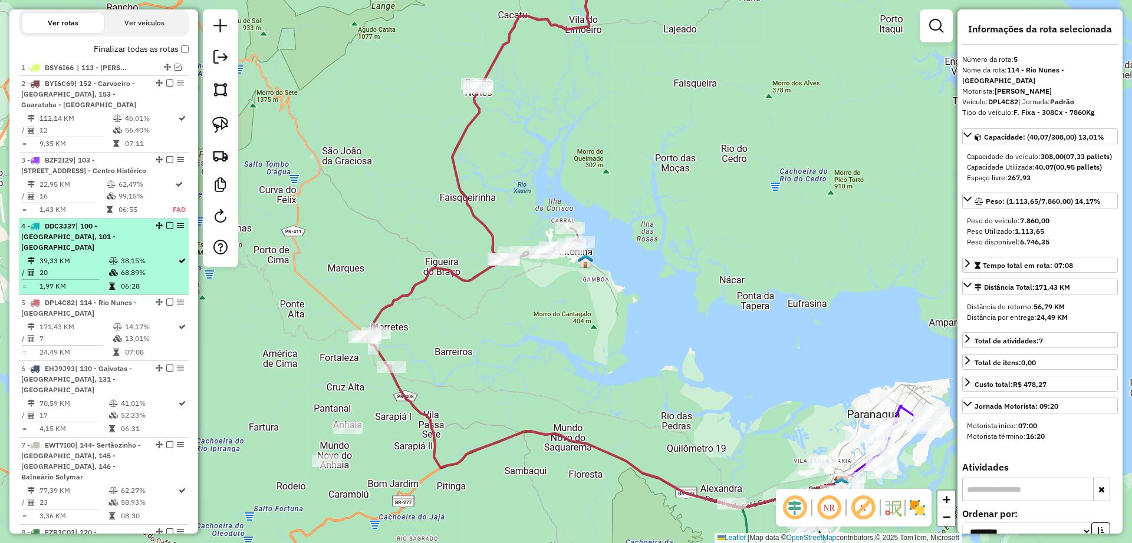
scroll to position [331, 0]
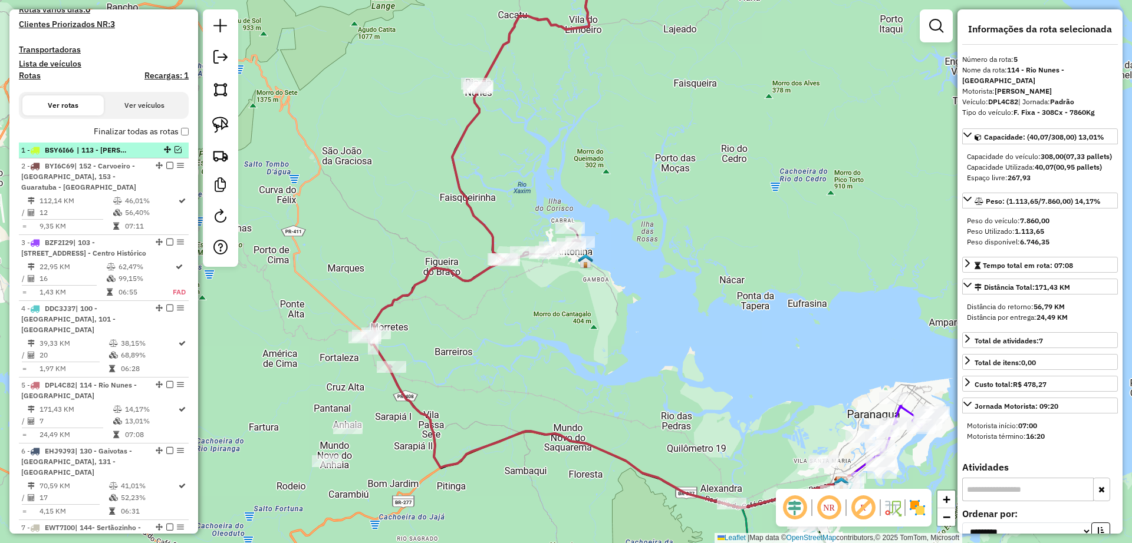
click at [174, 150] on em at bounding box center [177, 149] width 7 height 7
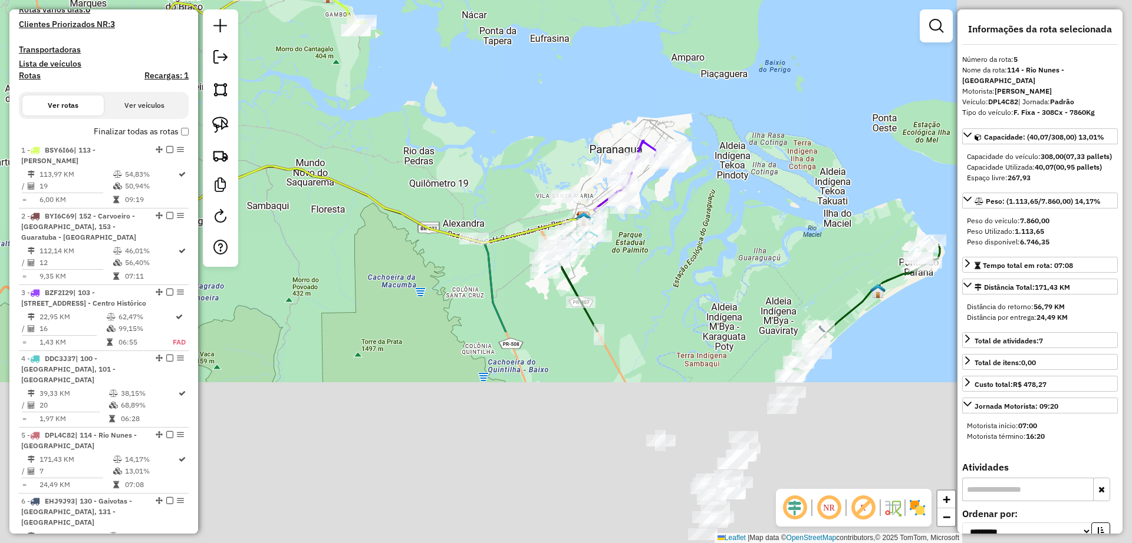
drag, startPoint x: 751, startPoint y: 375, endPoint x: 473, endPoint y: 92, distance: 396.4
click at [473, 92] on div "Janela de atendimento Grade de atendimento Capacidade Transportadoras Veículos …" at bounding box center [566, 271] width 1132 height 543
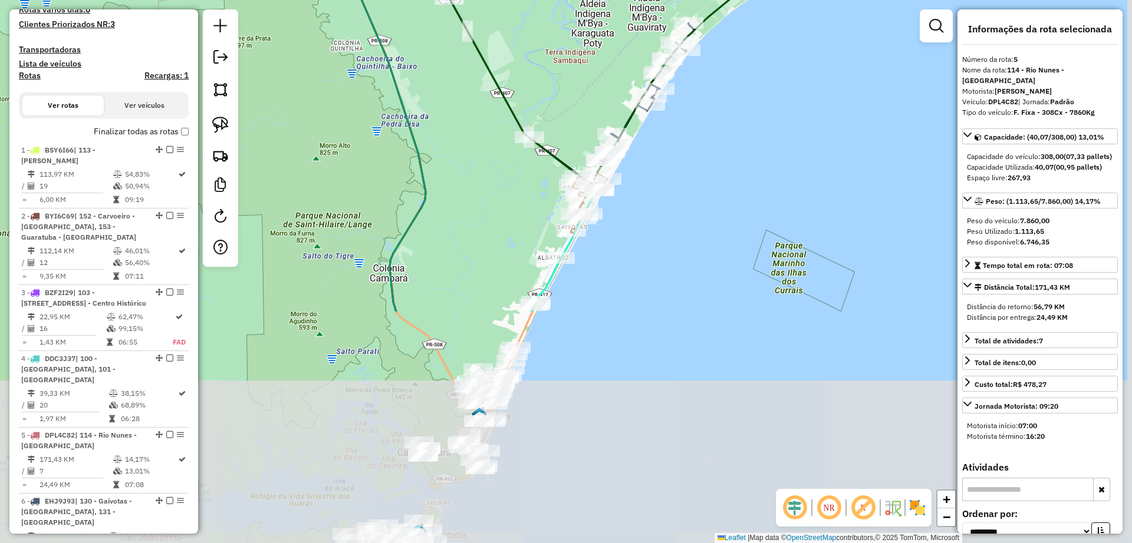
drag, startPoint x: 667, startPoint y: 285, endPoint x: 613, endPoint y: 78, distance: 213.9
click at [613, 78] on div "Janela de atendimento Grade de atendimento Capacidade Transportadoras Veículos …" at bounding box center [566, 271] width 1132 height 543
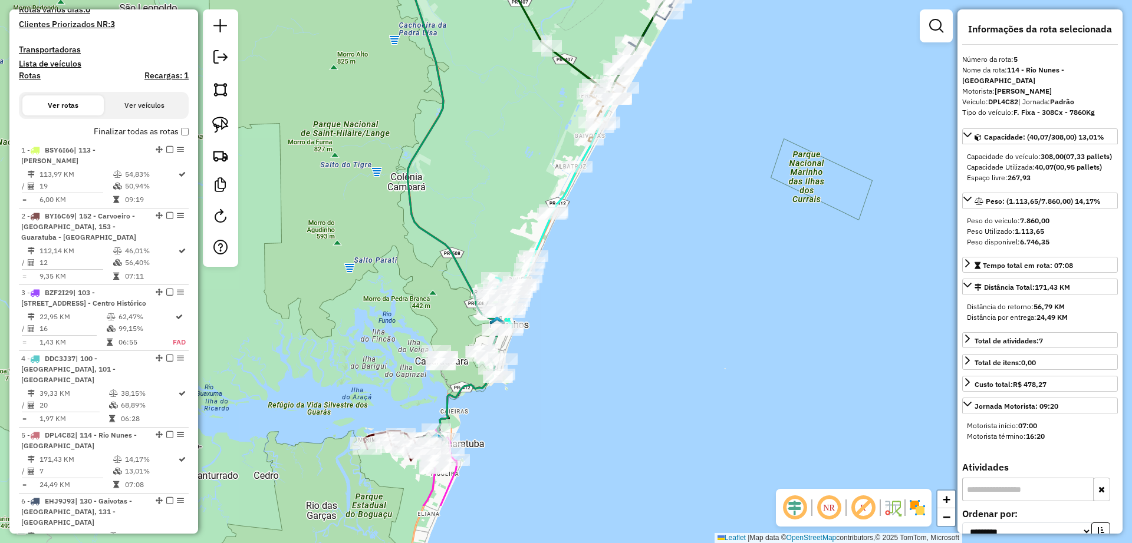
drag, startPoint x: 547, startPoint y: 440, endPoint x: 586, endPoint y: 220, distance: 223.4
click at [586, 220] on div "Janela de atendimento Grade de atendimento Capacidade Transportadoras Veículos …" at bounding box center [566, 271] width 1132 height 543
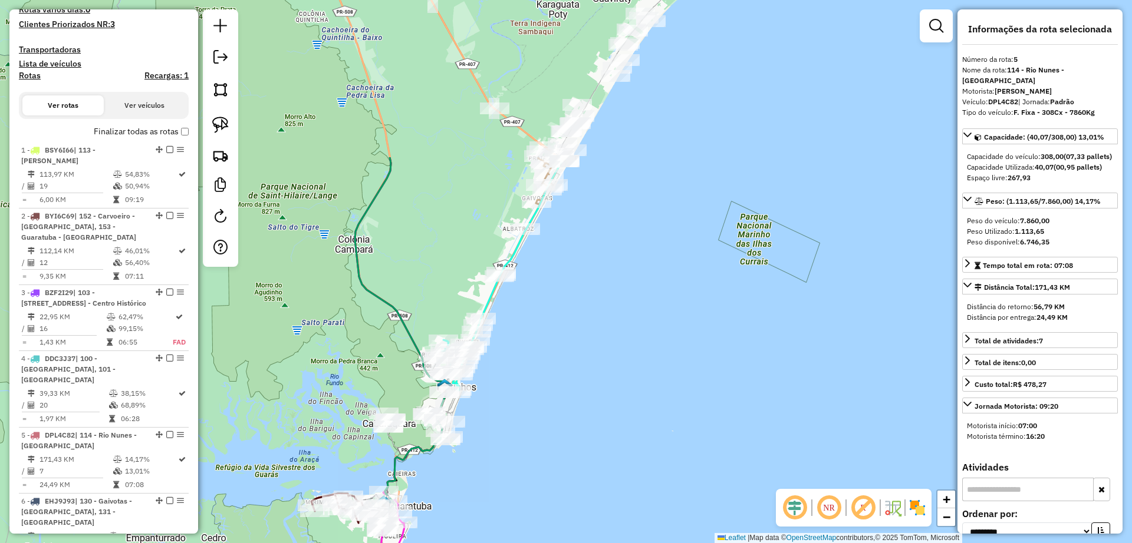
drag, startPoint x: 554, startPoint y: 295, endPoint x: 549, endPoint y: 339, distance: 44.5
click at [549, 339] on div "Janela de atendimento Grade de atendimento Capacidade Transportadoras Veículos …" at bounding box center [566, 271] width 1132 height 543
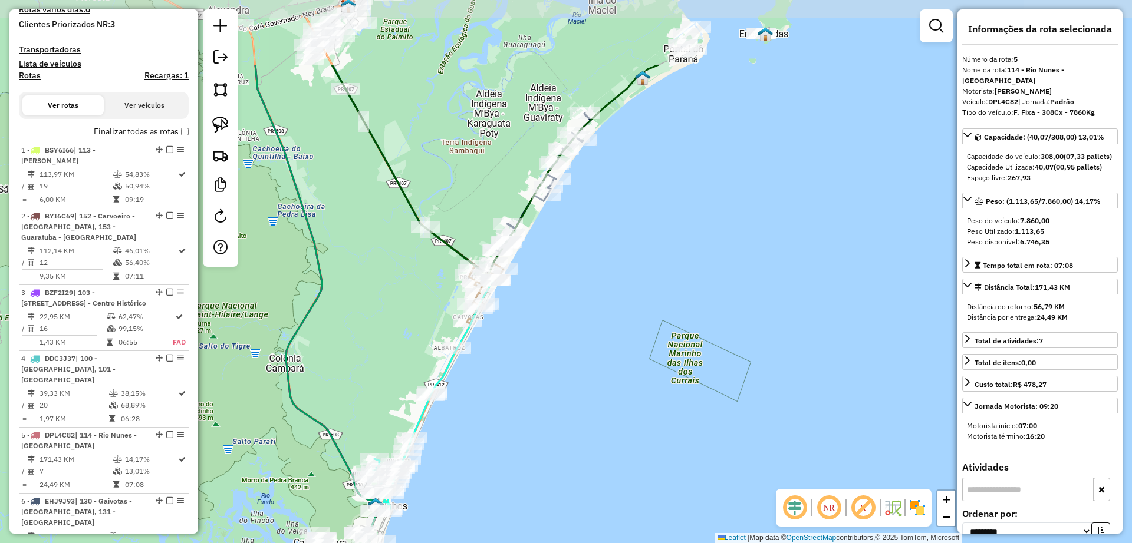
drag, startPoint x: 662, startPoint y: 111, endPoint x: 594, endPoint y: 229, distance: 136.3
click at [594, 229] on div "Janela de atendimento Grade de atendimento Capacidade Transportadoras Veículos …" at bounding box center [566, 271] width 1132 height 543
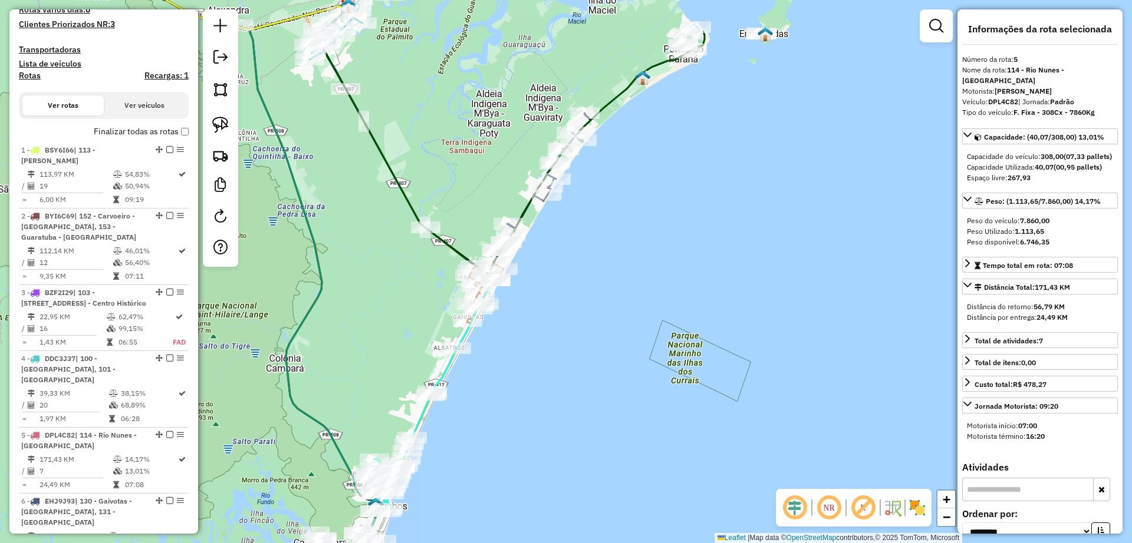
click at [526, 210] on icon at bounding box center [510, 140] width 388 height 269
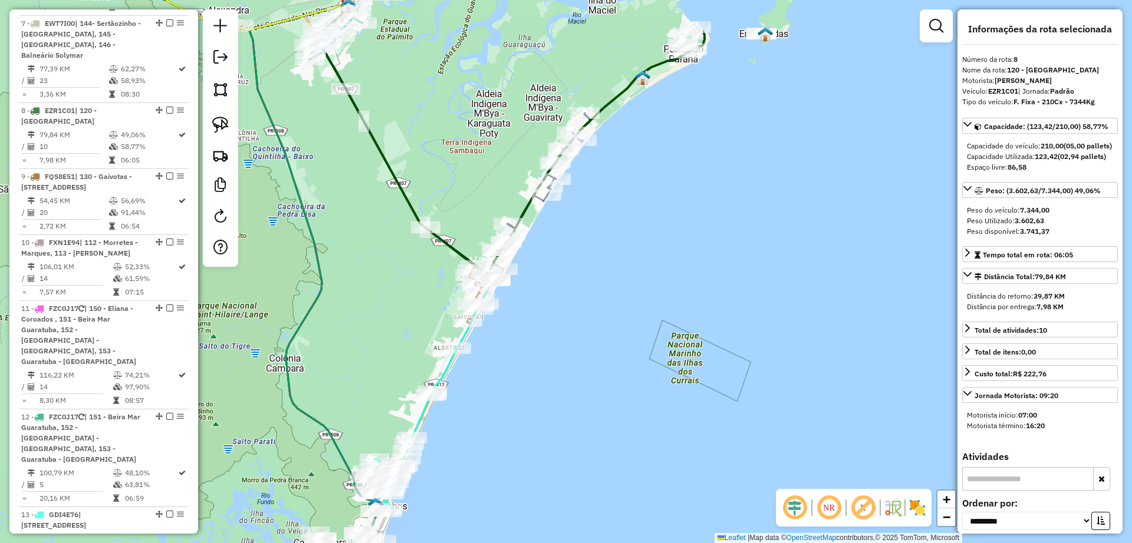
scroll to position [948, 0]
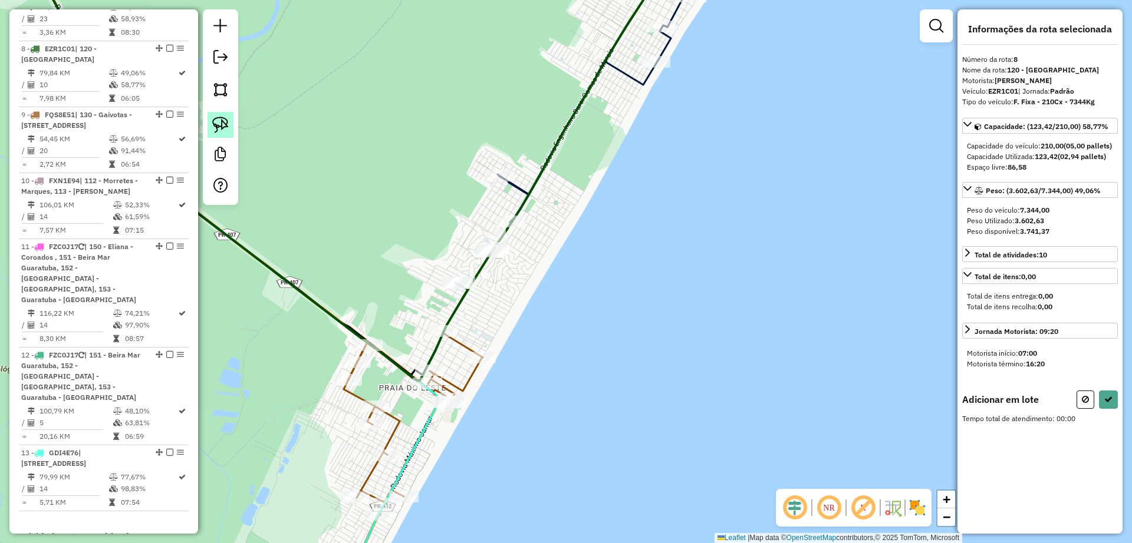
click at [216, 124] on img at bounding box center [220, 125] width 17 height 17
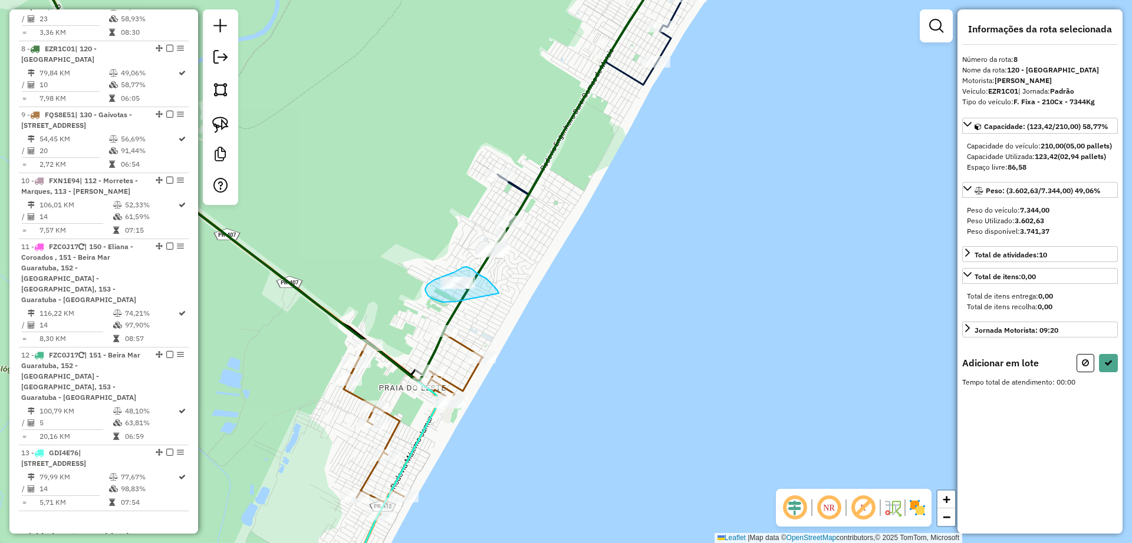
drag, startPoint x: 499, startPoint y: 294, endPoint x: 457, endPoint y: 301, distance: 41.9
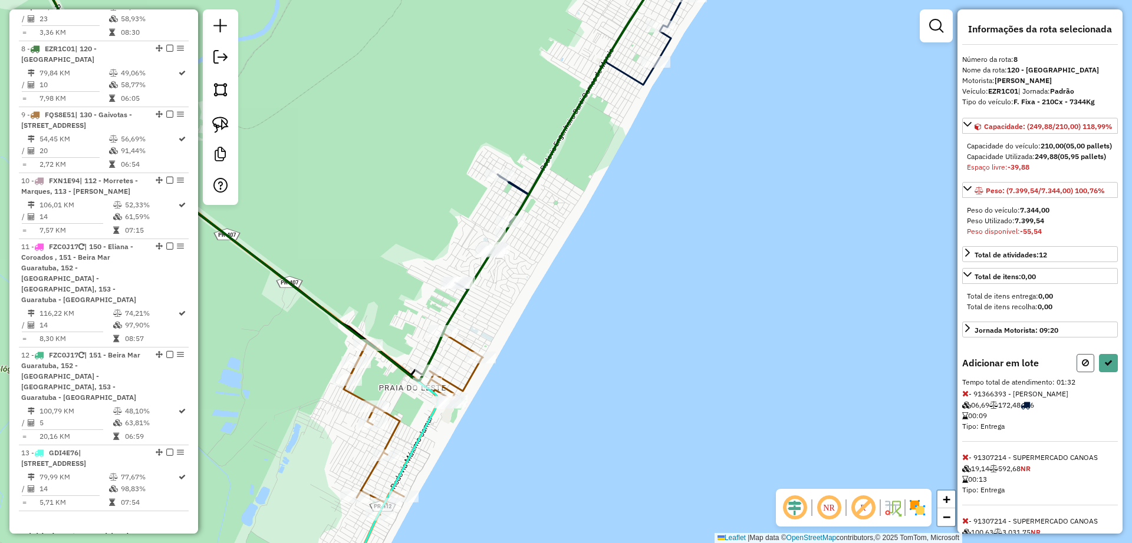
click at [1077, 373] on button at bounding box center [1085, 363] width 18 height 18
select select "**********"
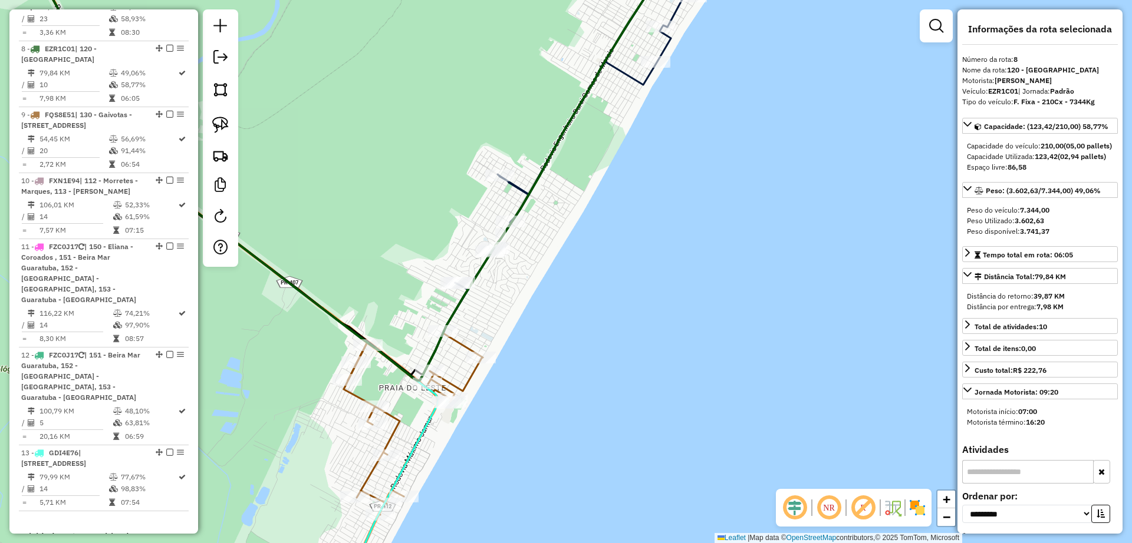
click at [658, 266] on div "Janela de atendimento Grade de atendimento Capacidade Transportadoras Veículos …" at bounding box center [566, 271] width 1132 height 543
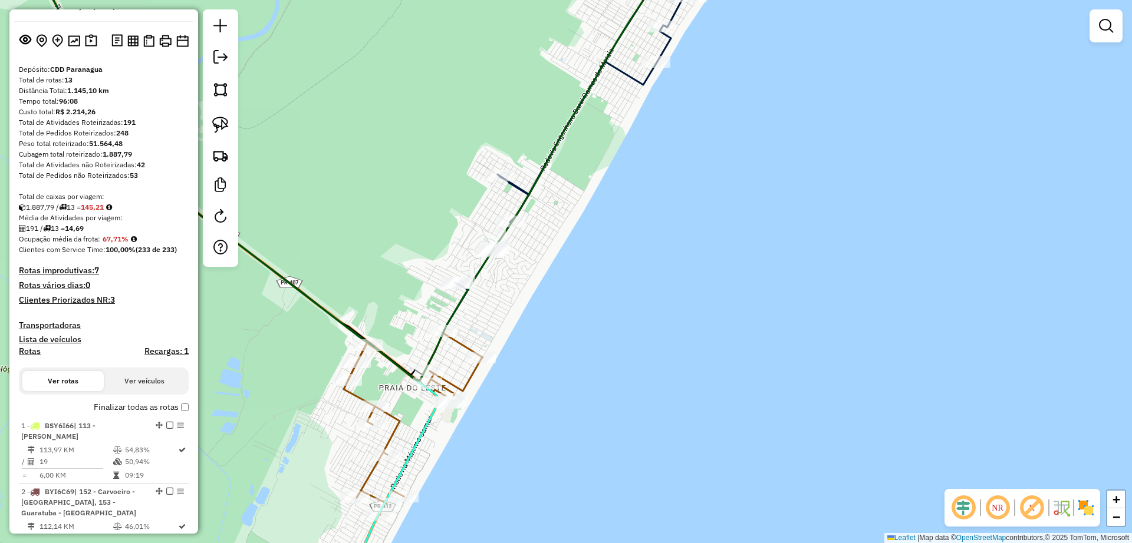
scroll to position [0, 0]
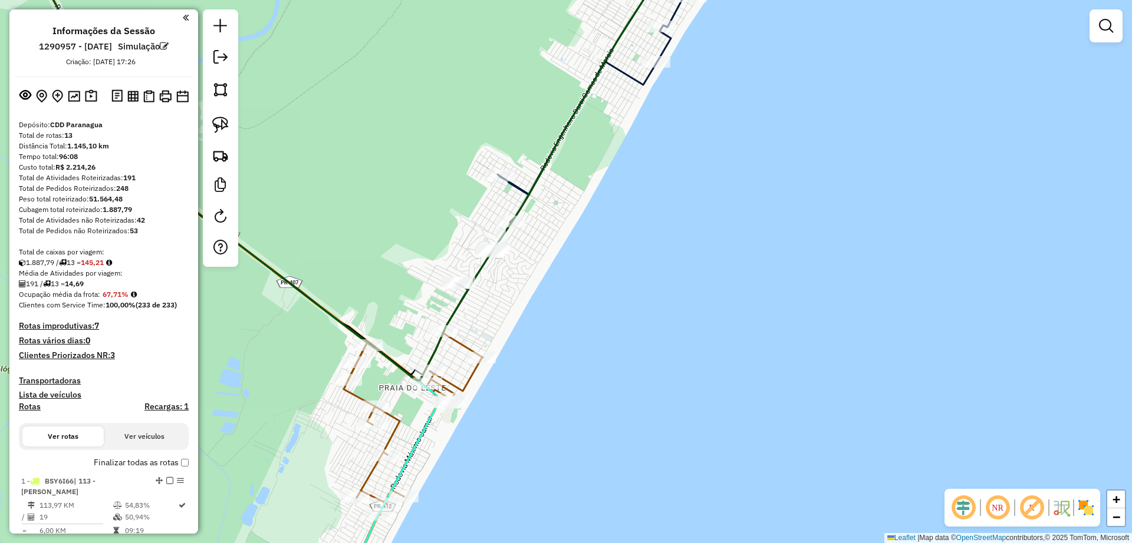
click at [150, 233] on div "Total de Pedidos não Roteirizados: 53" at bounding box center [104, 231] width 170 height 11
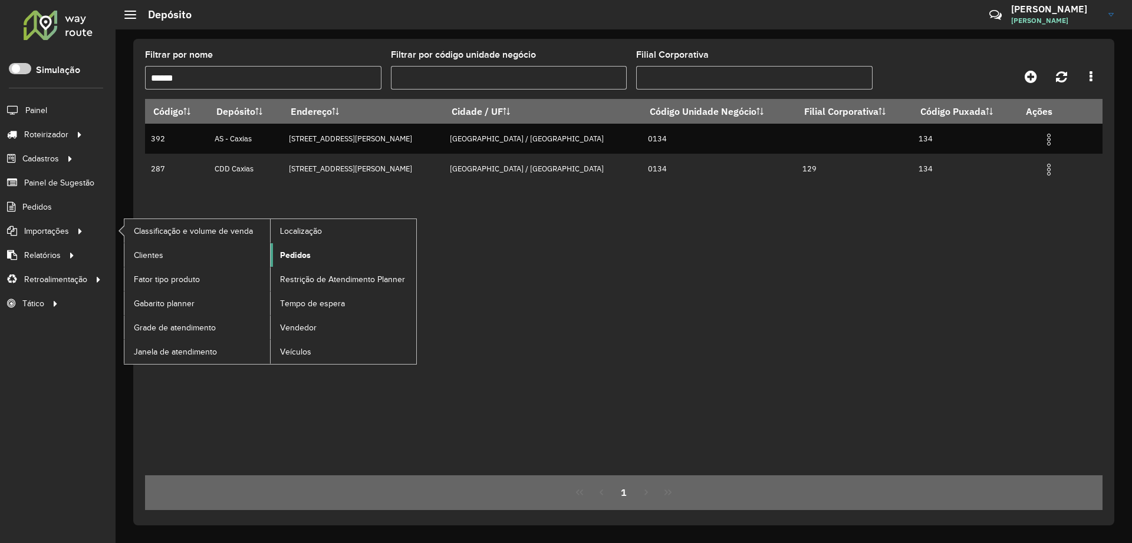
click at [300, 258] on span "Pedidos" at bounding box center [295, 255] width 31 height 12
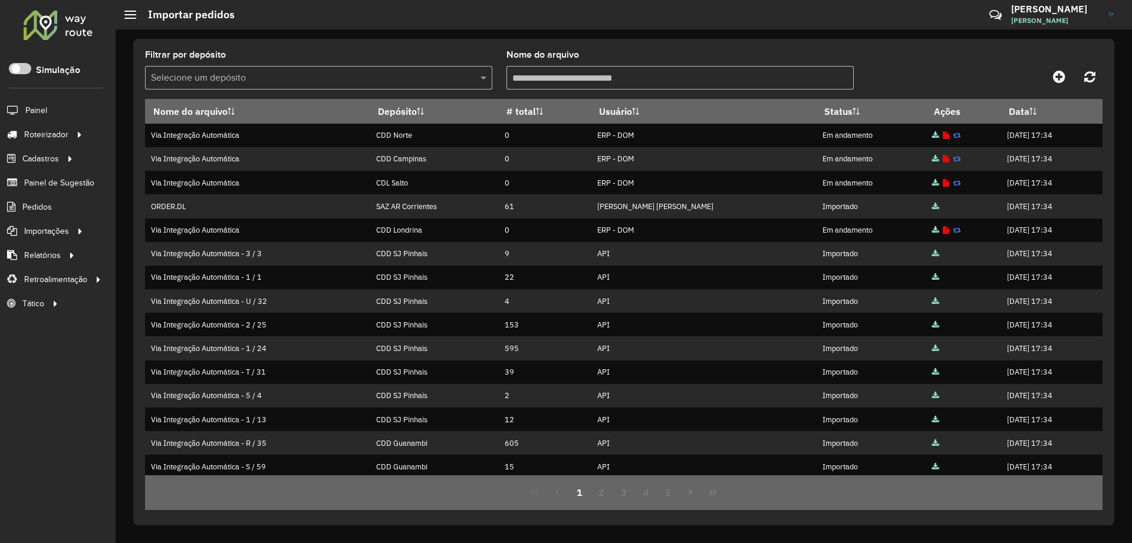
click at [420, 83] on input "text" at bounding box center [307, 78] width 312 height 14
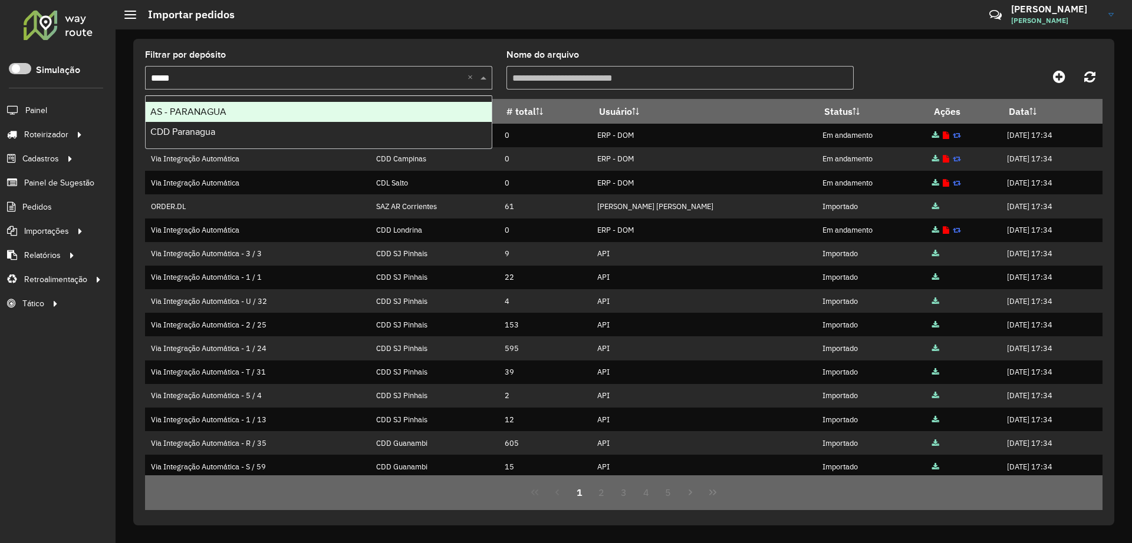
type input "****"
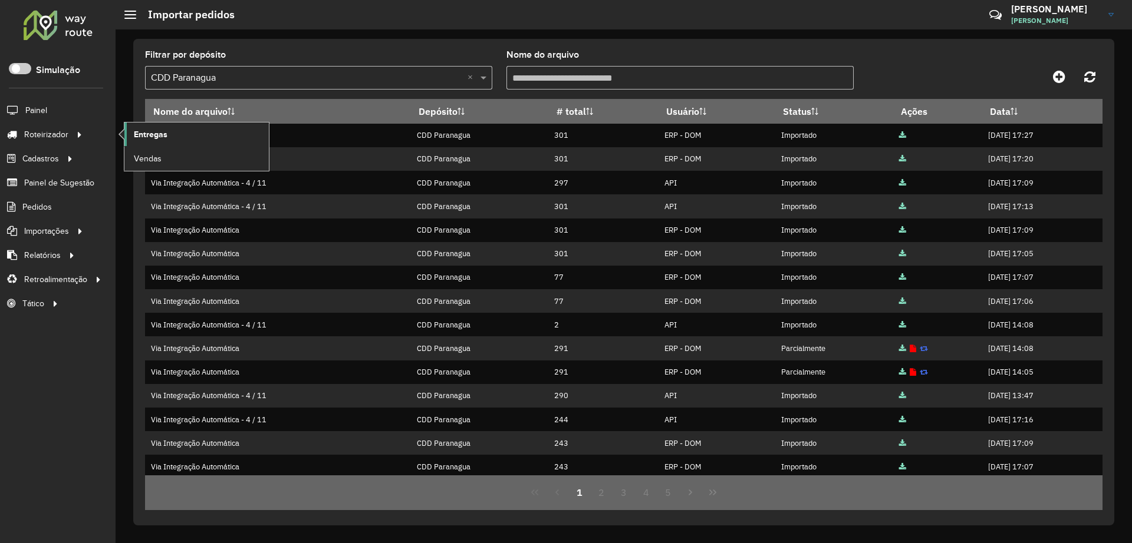
click at [164, 128] on span "Entregas" at bounding box center [151, 134] width 34 height 12
click at [146, 134] on span "Entregas" at bounding box center [151, 134] width 34 height 12
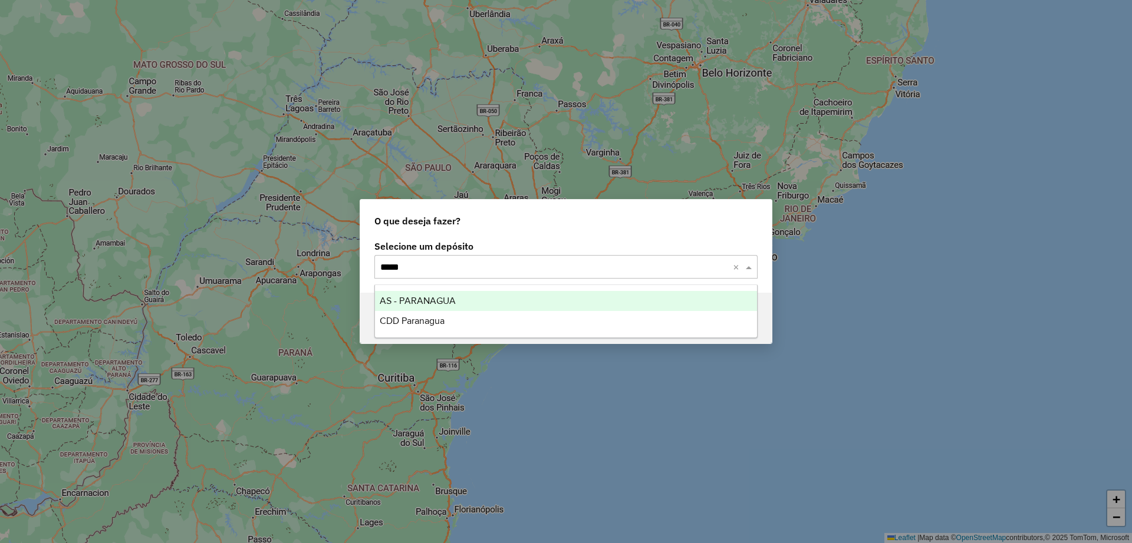
type input "******"
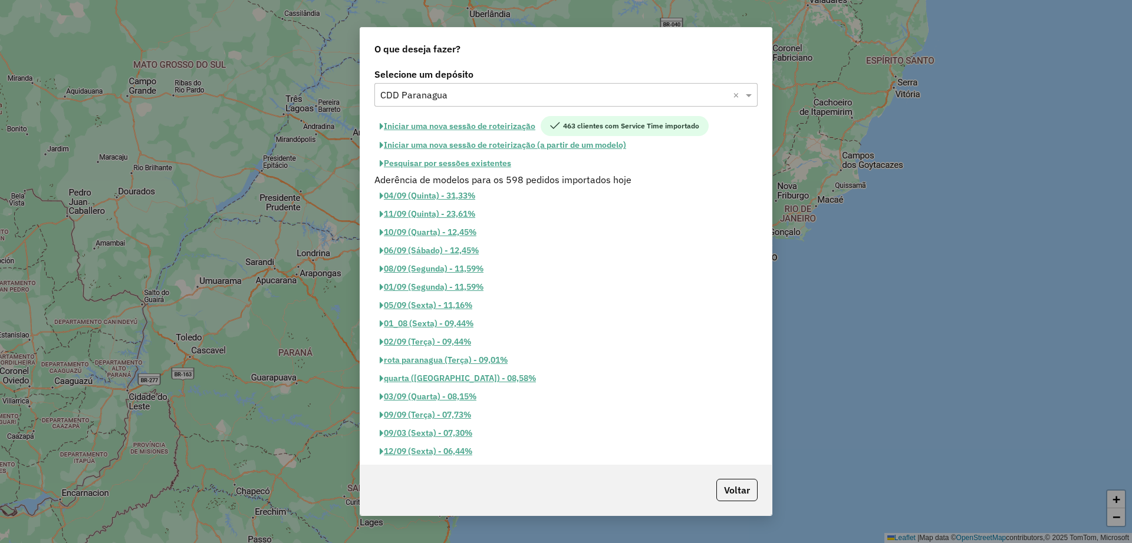
click at [493, 160] on button "Pesquisar por sessões existentes" at bounding box center [445, 163] width 142 height 18
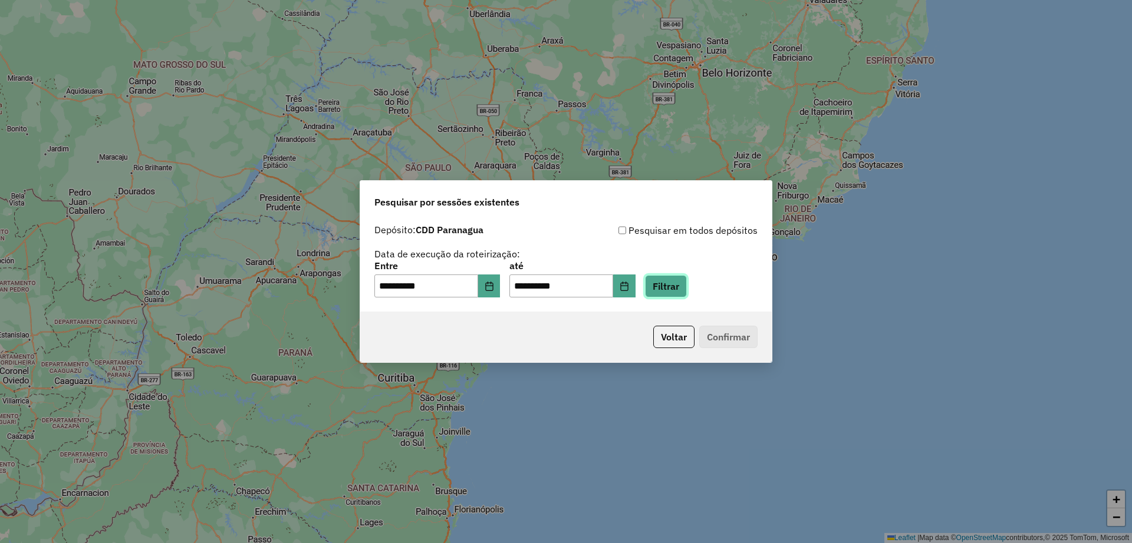
click at [668, 288] on button "Filtrar" at bounding box center [666, 286] width 42 height 22
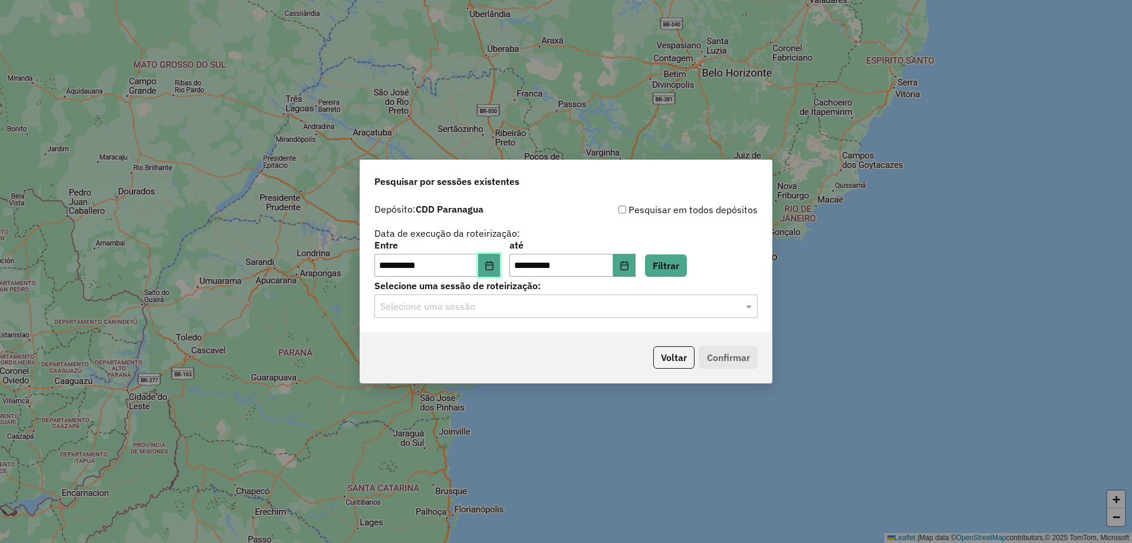
click at [500, 271] on button "Choose Date" at bounding box center [489, 266] width 22 height 24
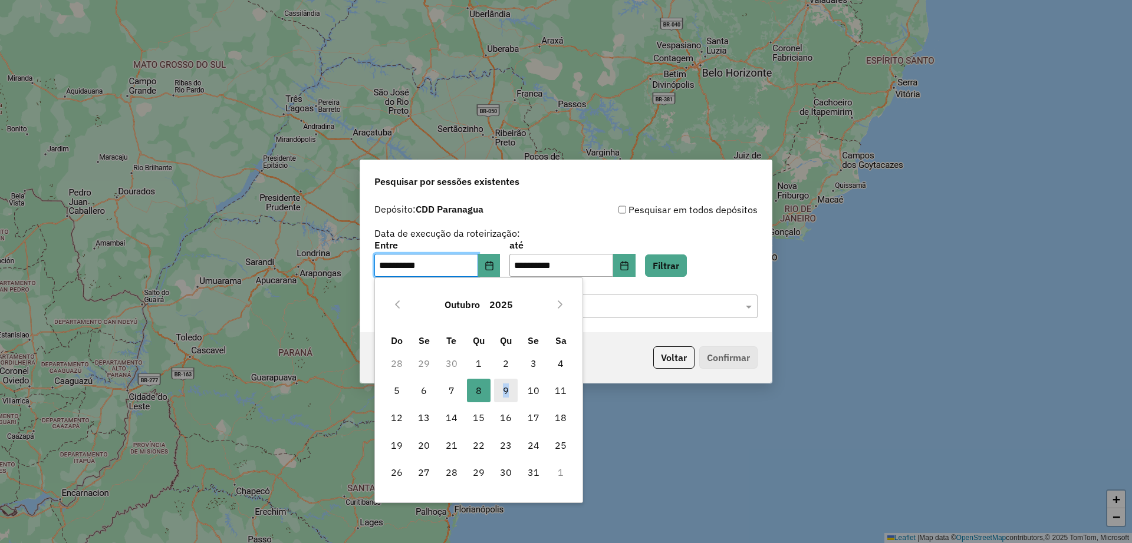
drag, startPoint x: 506, startPoint y: 400, endPoint x: 506, endPoint y: 390, distance: 9.4
click at [505, 395] on span "9" at bounding box center [506, 391] width 24 height 24
type input "**********"
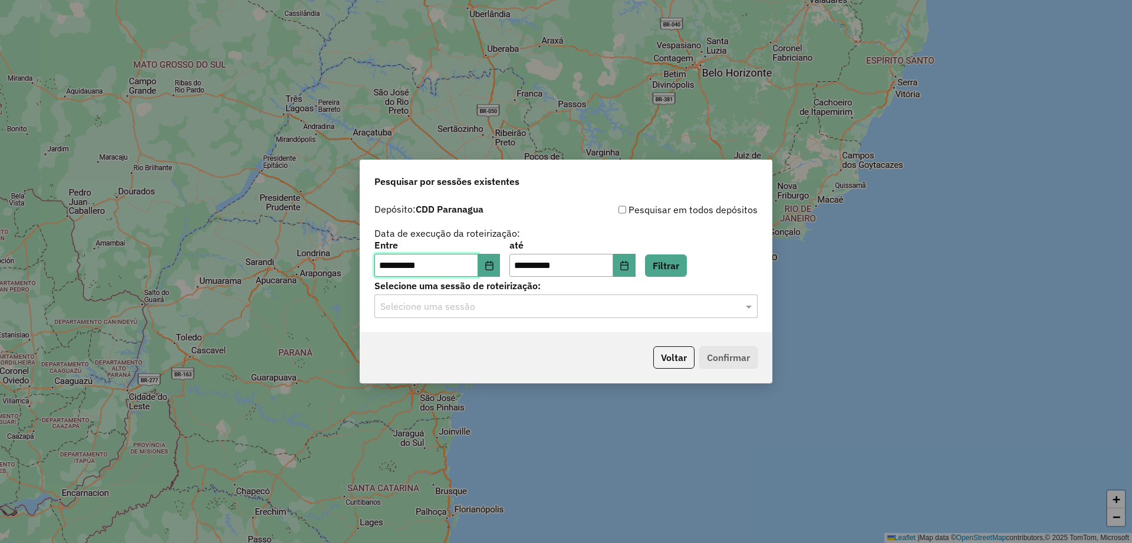
drag, startPoint x: 506, startPoint y: 390, endPoint x: 517, endPoint y: 384, distance: 12.7
click at [507, 390] on span "9" at bounding box center [506, 391] width 24 height 24
click at [687, 276] on button "Filtrar" at bounding box center [666, 266] width 42 height 22
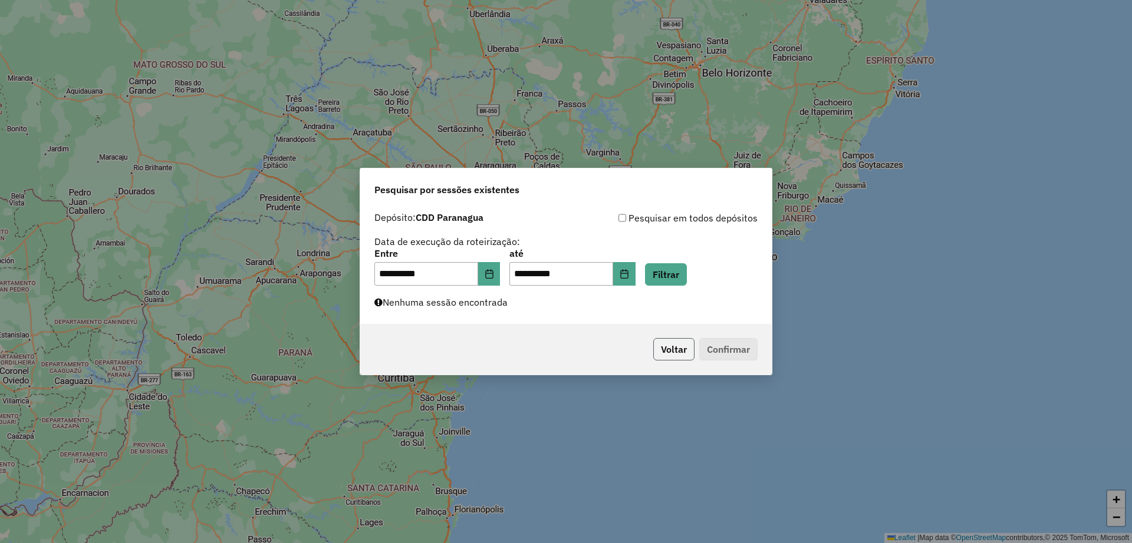
click at [665, 348] on button "Voltar" at bounding box center [673, 349] width 41 height 22
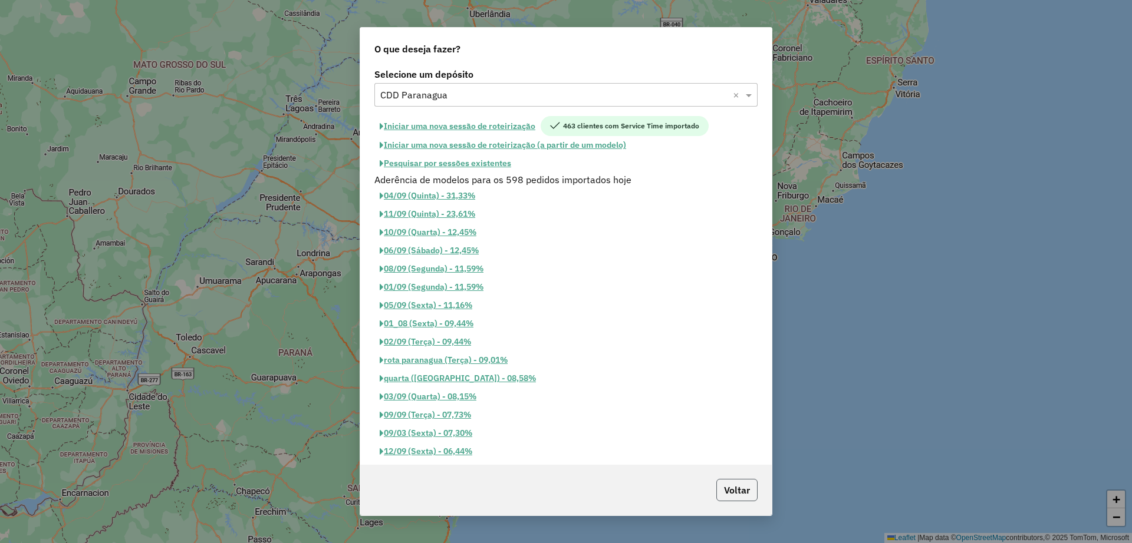
click at [727, 497] on button "Voltar" at bounding box center [736, 490] width 41 height 22
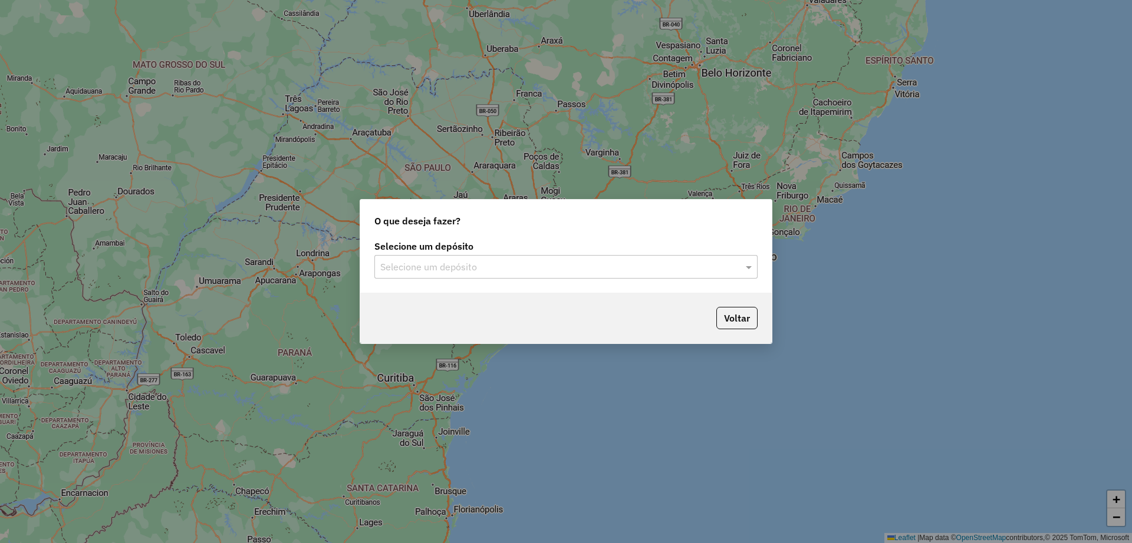
click at [468, 268] on input "text" at bounding box center [554, 268] width 348 height 14
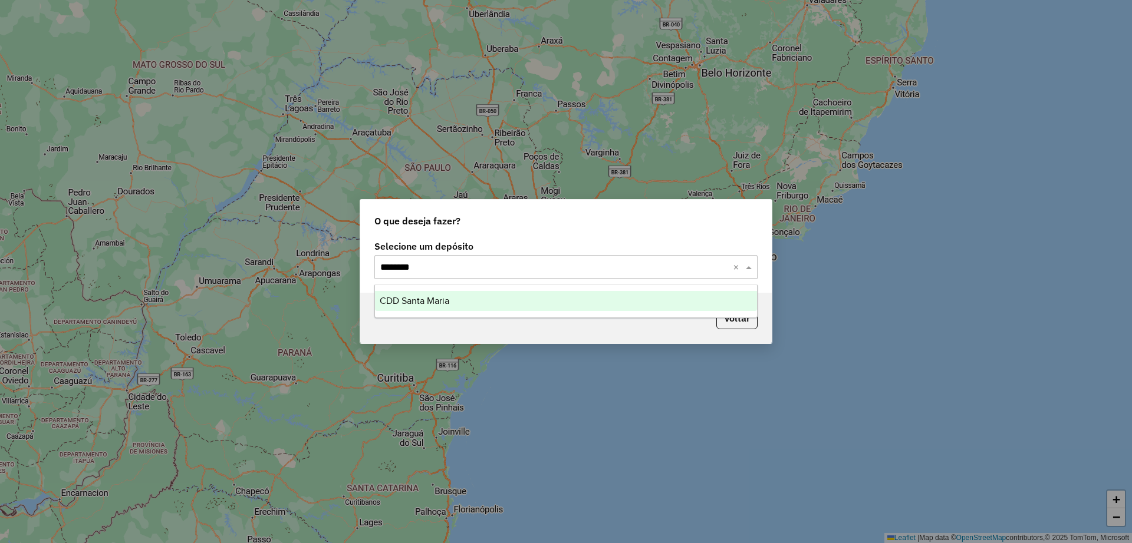
type input "*********"
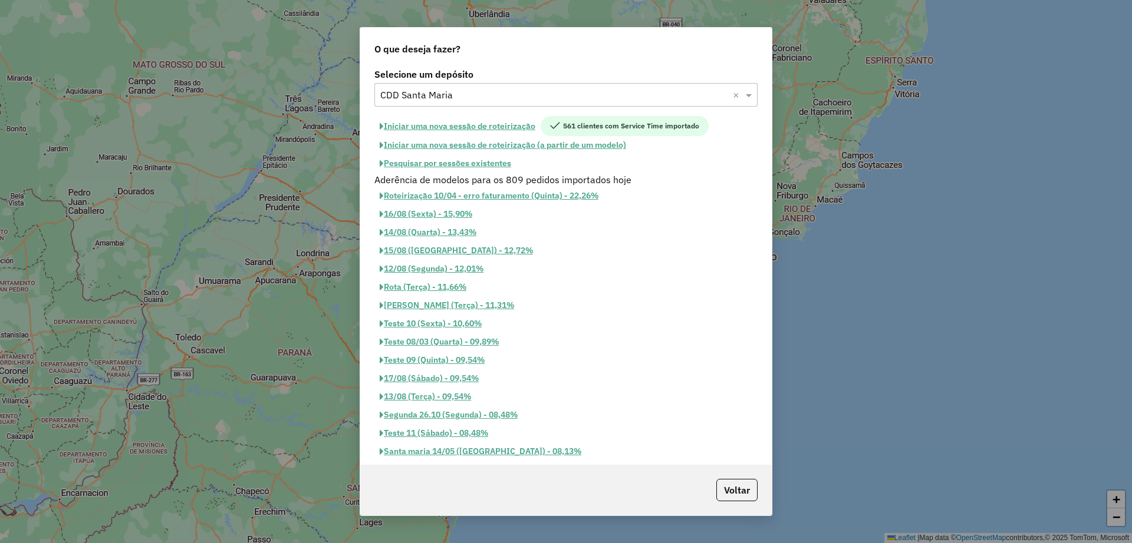
click at [492, 158] on button "Pesquisar por sessões existentes" at bounding box center [445, 163] width 142 height 18
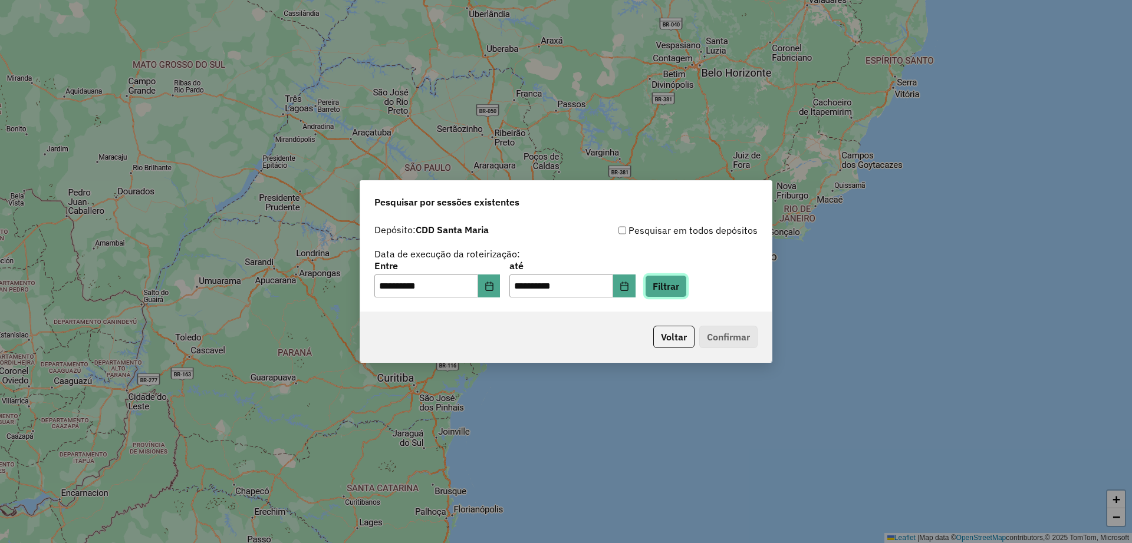
click at [687, 297] on button "Filtrar" at bounding box center [666, 286] width 42 height 22
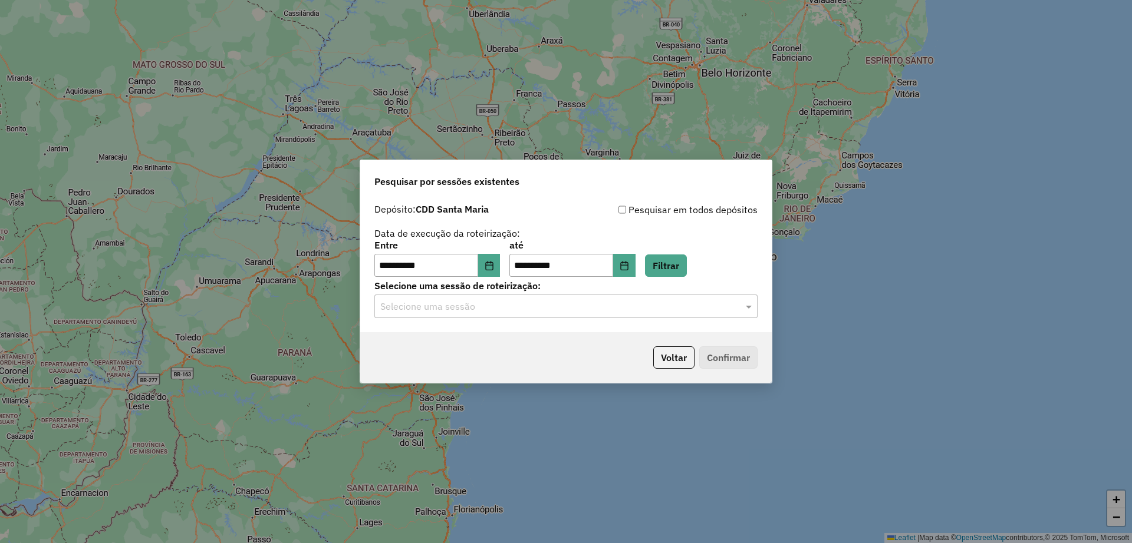
click at [528, 306] on input "text" at bounding box center [554, 307] width 348 height 14
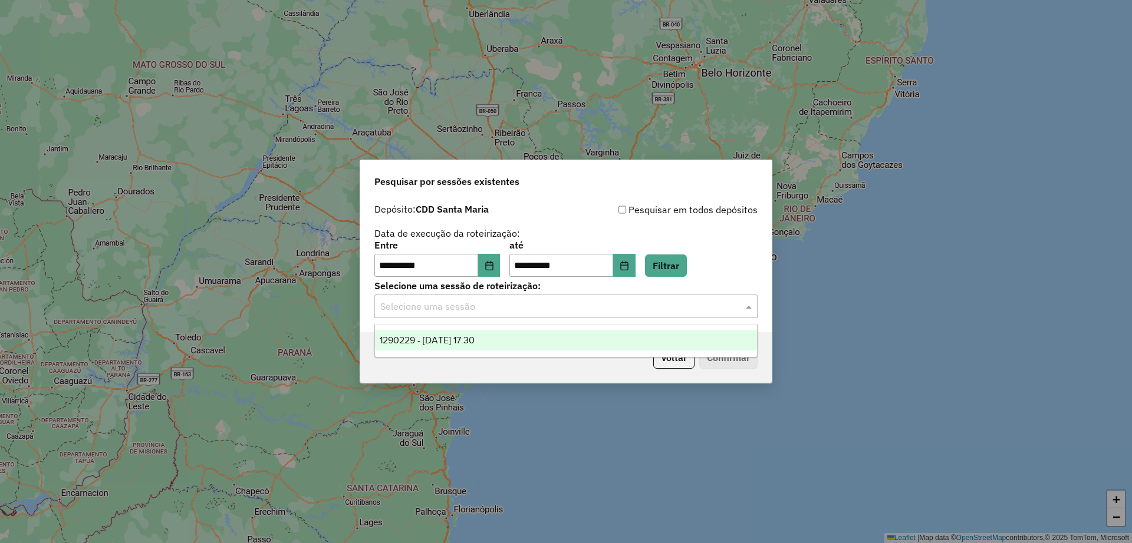
click at [525, 332] on div "1290229 - 08/10/2025 17:30" at bounding box center [566, 341] width 382 height 20
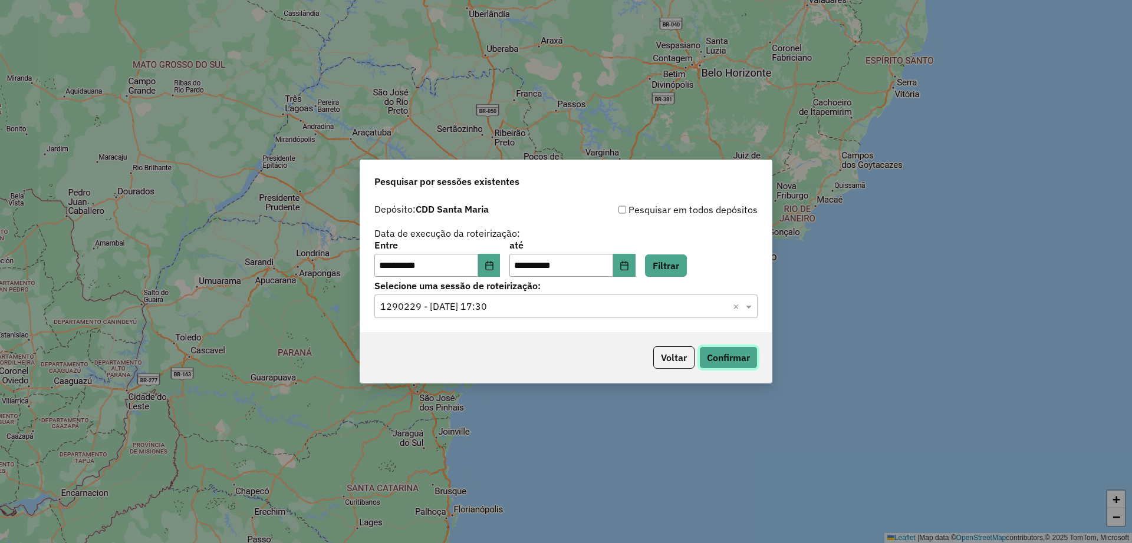
click at [726, 358] on button "Confirmar" at bounding box center [728, 358] width 58 height 22
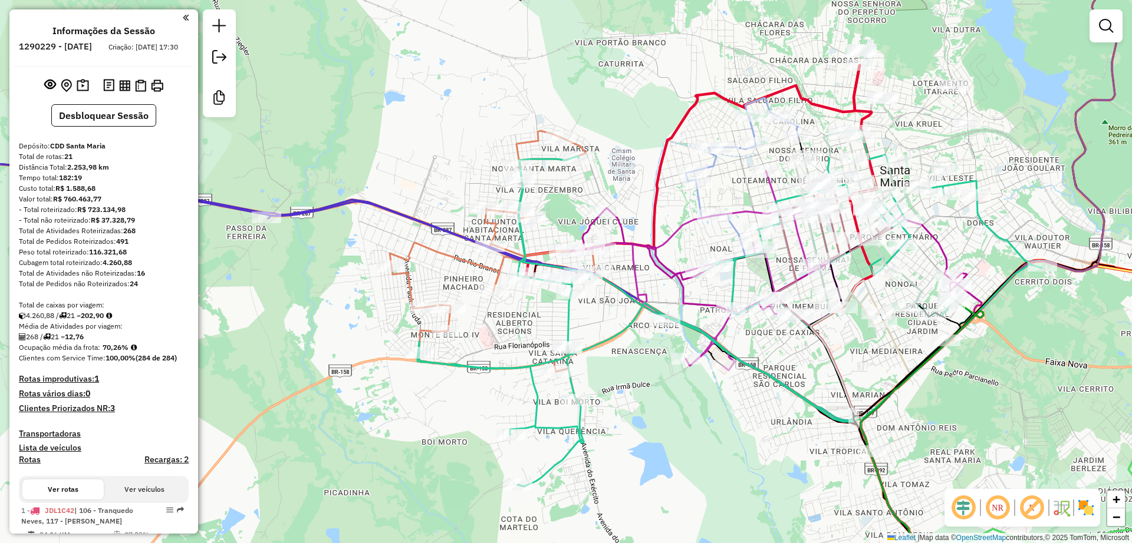
click at [490, 226] on icon at bounding box center [492, 266] width 205 height 271
select select "**********"
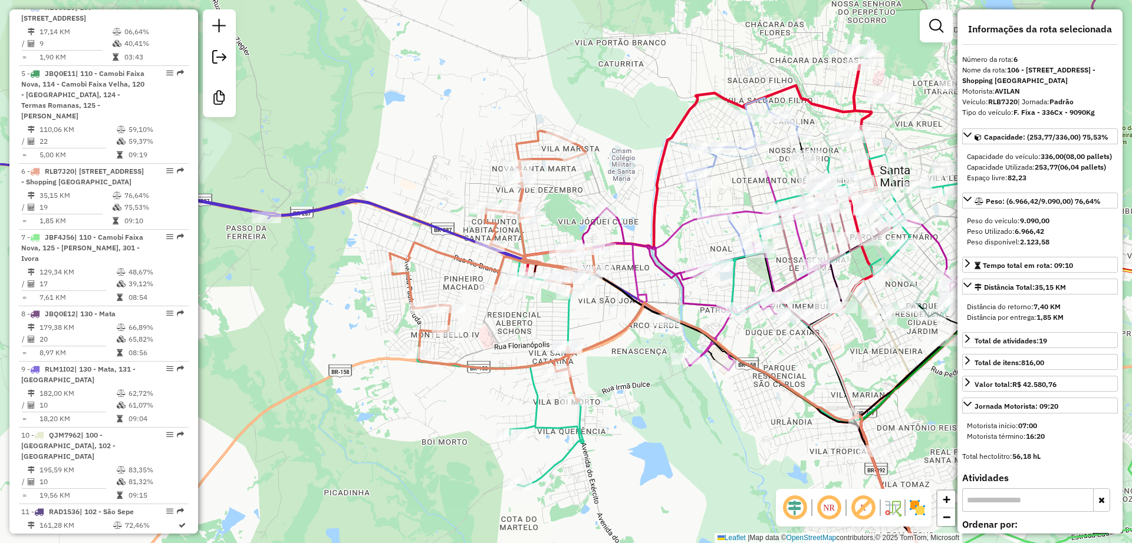
scroll to position [877, 0]
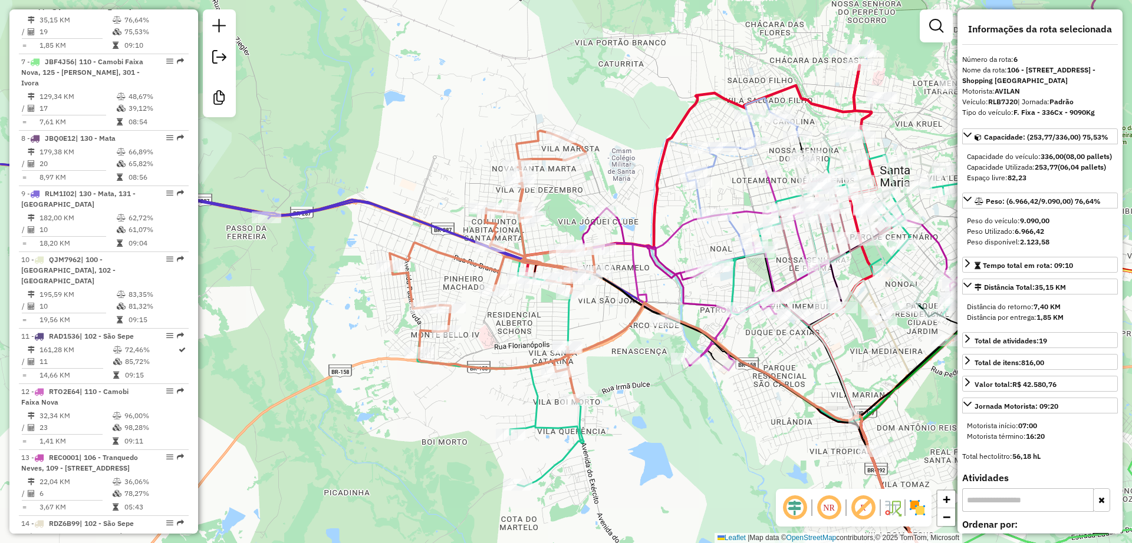
click at [493, 333] on div "Janela de atendimento Grade de atendimento Capacidade Transportadoras Veículos …" at bounding box center [566, 271] width 1132 height 543
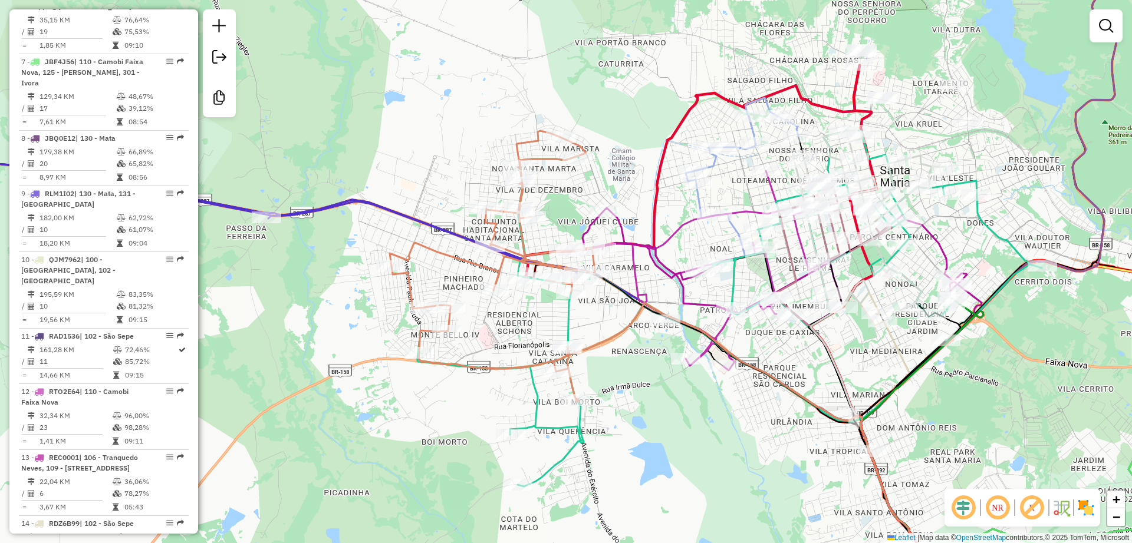
click at [535, 420] on icon at bounding box center [729, 309] width 624 height 356
select select "**********"
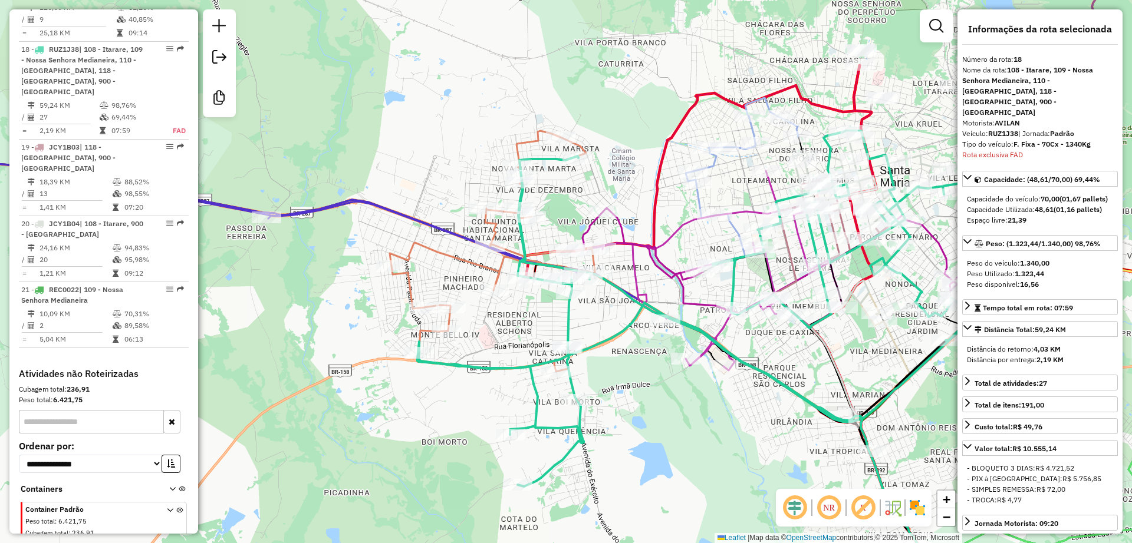
scroll to position [1667, 0]
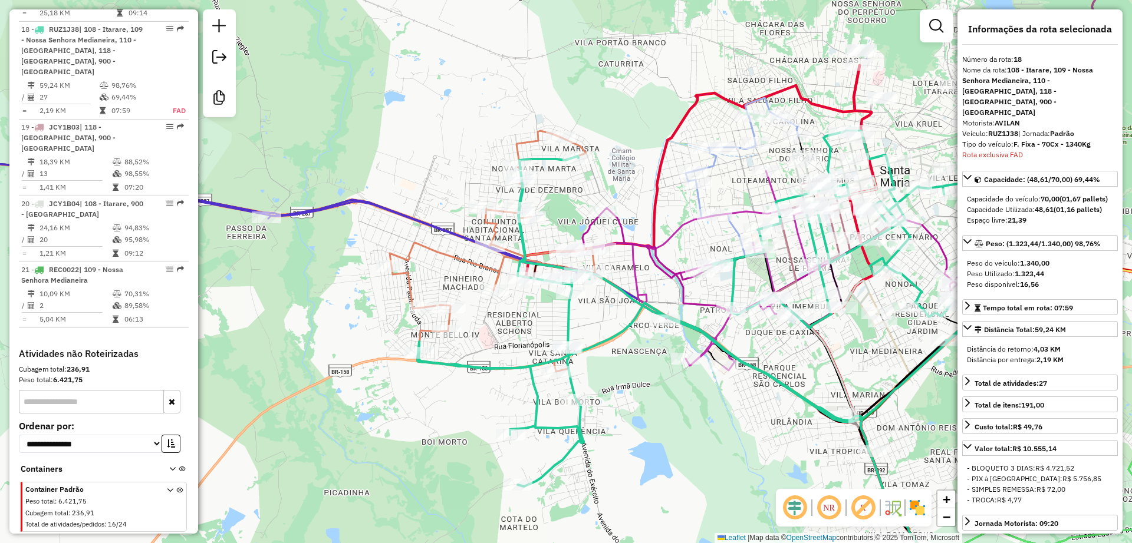
click at [497, 404] on div "Janela de atendimento Grade de atendimento Capacidade Transportadoras Veículos …" at bounding box center [566, 271] width 1132 height 543
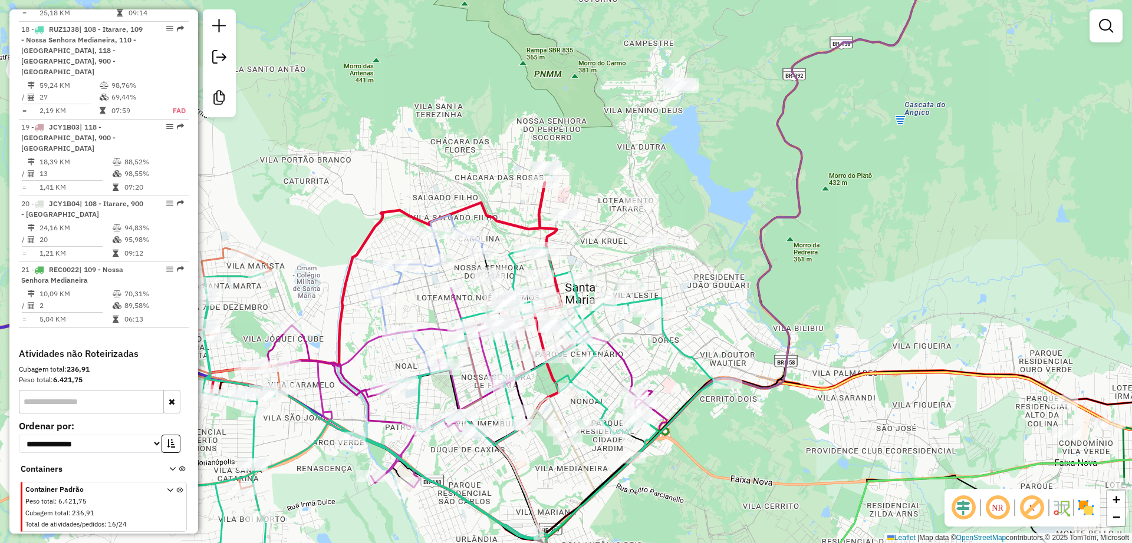
click at [485, 106] on div "Rota 4 - Placa REC0028 19000130 - MARIELE J SCHIFELBEI Rota 4 - Placa REC0028 1…" at bounding box center [566, 271] width 1132 height 543
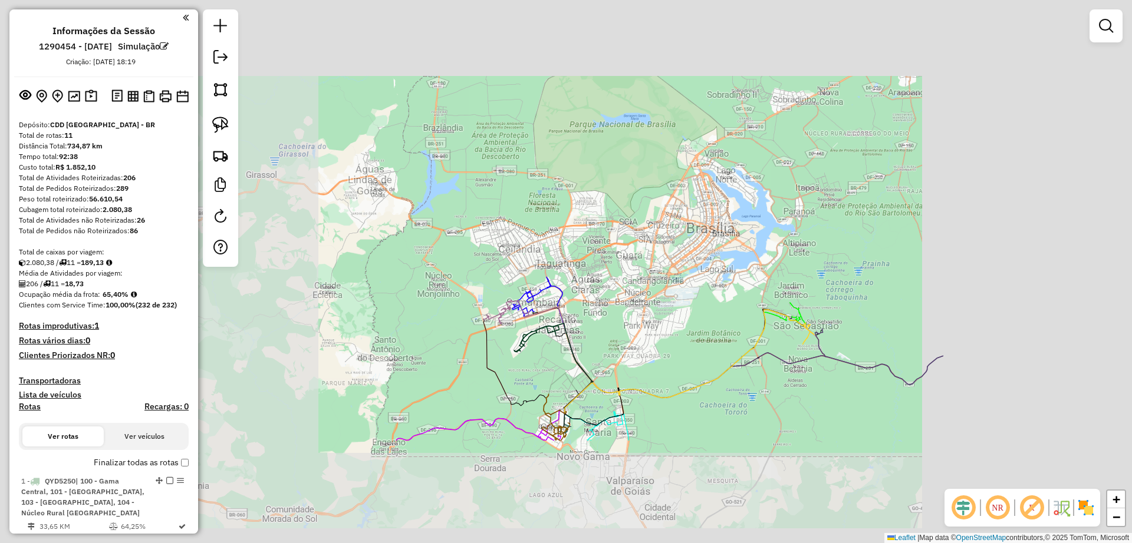
scroll to position [1299, 0]
